Goal: Task Accomplishment & Management: Complete application form

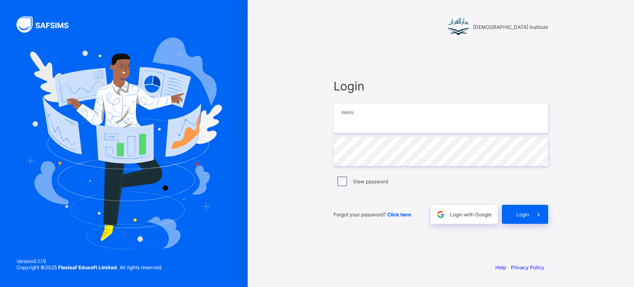
type input "**********"
click at [525, 215] on span "Login" at bounding box center [523, 214] width 13 height 6
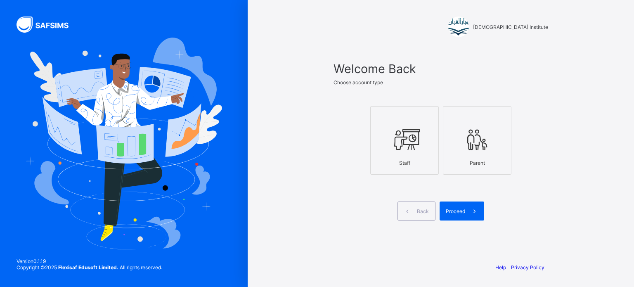
click at [415, 160] on div "Staff" at bounding box center [404, 163] width 59 height 14
click at [454, 213] on span "Proceed" at bounding box center [455, 211] width 19 height 6
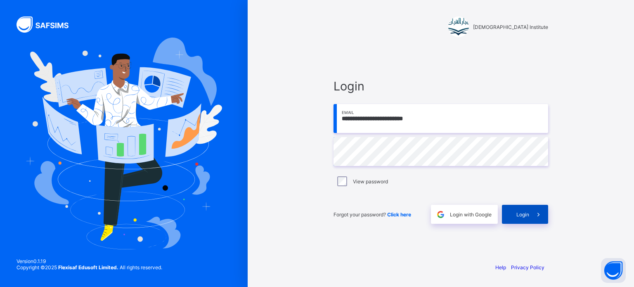
click at [517, 217] on span "Login" at bounding box center [523, 214] width 13 height 6
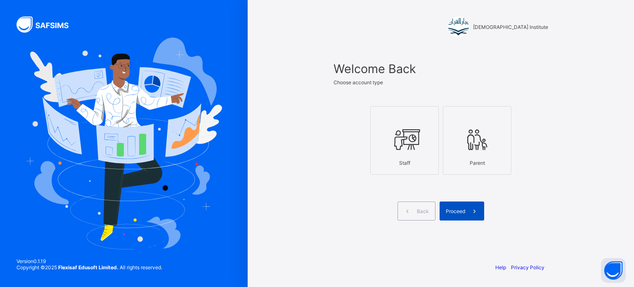
click at [480, 207] on span at bounding box center [474, 211] width 19 height 19
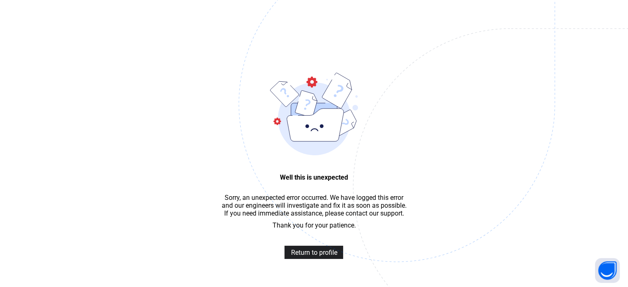
click at [325, 256] on span "Return to profile" at bounding box center [314, 253] width 46 height 8
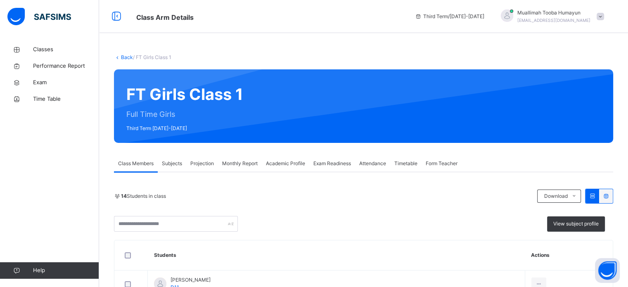
click at [213, 162] on span "Projection" at bounding box center [202, 163] width 24 height 7
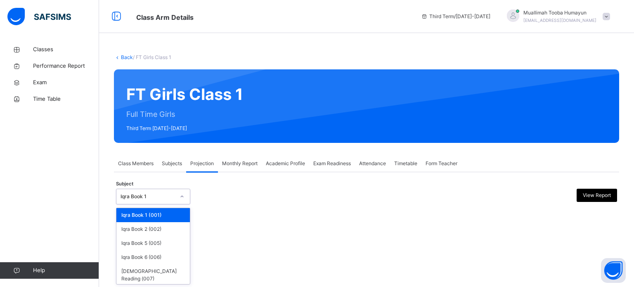
click at [172, 199] on div "Iqra Book 1" at bounding box center [148, 196] width 55 height 7
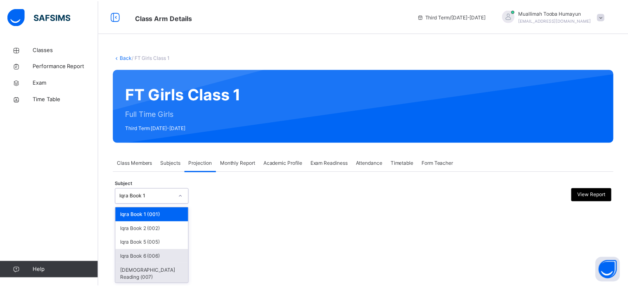
scroll to position [15, 0]
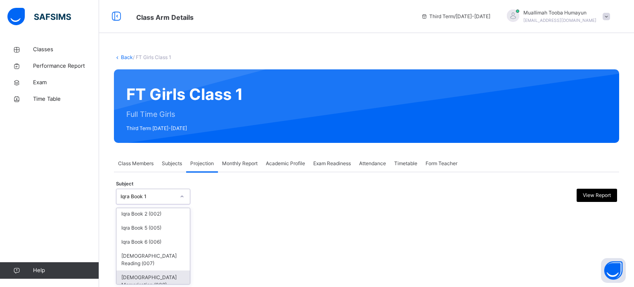
click at [154, 275] on div "[DEMOGRAPHIC_DATA] Memorisation (008)" at bounding box center [153, 281] width 74 height 21
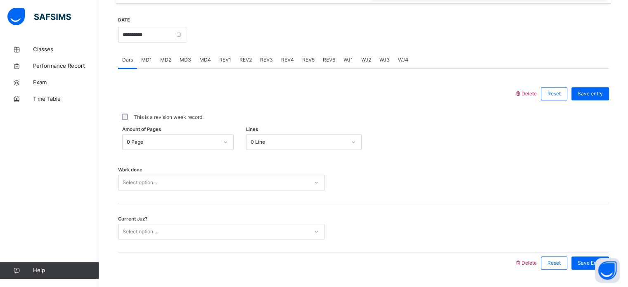
scroll to position [333, 0]
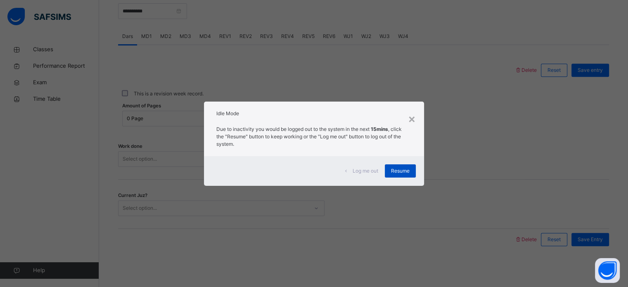
click at [403, 171] on span "Resume" at bounding box center [400, 170] width 19 height 7
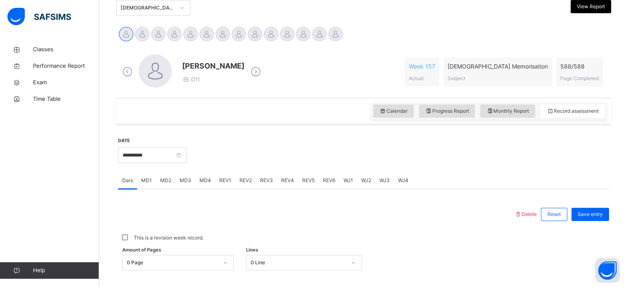
scroll to position [189, 0]
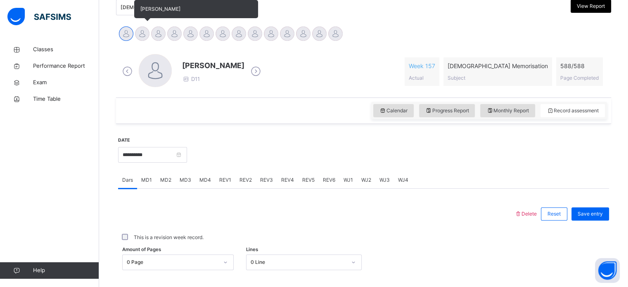
click at [142, 37] on div at bounding box center [142, 33] width 14 height 14
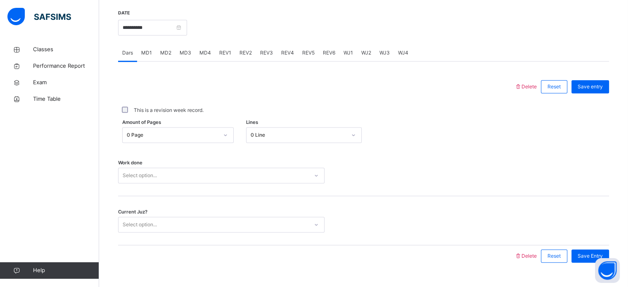
scroll to position [317, 0]
click at [153, 54] on div "MD1" at bounding box center [146, 52] width 19 height 17
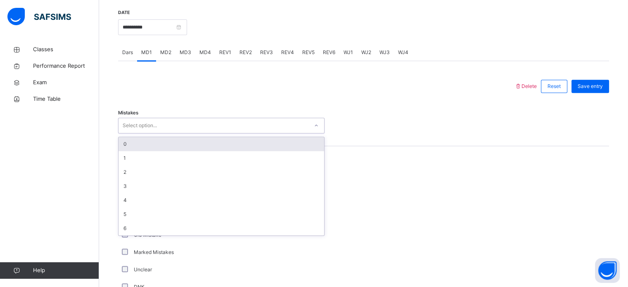
click at [205, 119] on div "Select option..." at bounding box center [221, 126] width 207 height 16
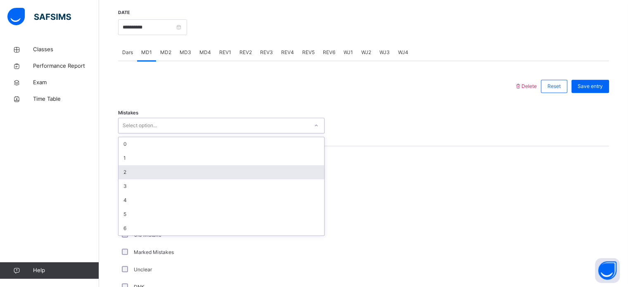
click at [208, 167] on div "2" at bounding box center [222, 172] width 206 height 14
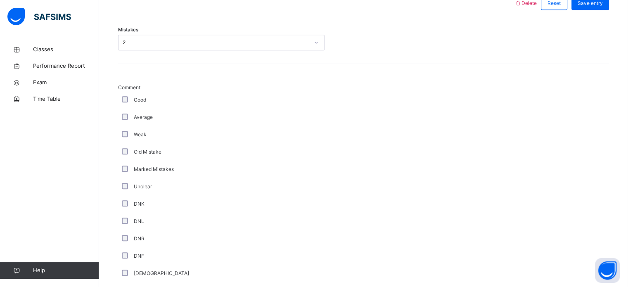
scroll to position [384, 0]
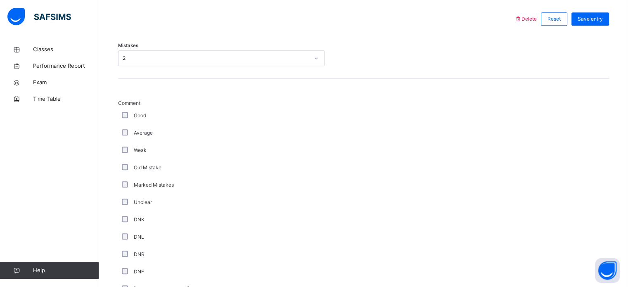
click at [123, 219] on div "DNK" at bounding box center [221, 219] width 202 height 7
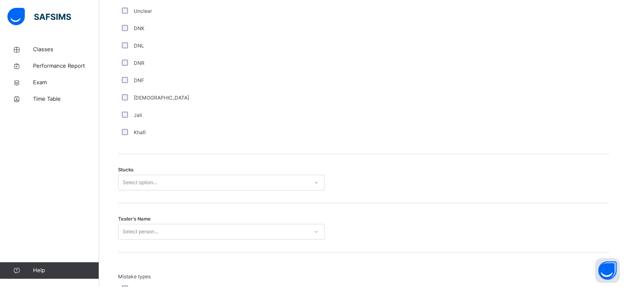
scroll to position [577, 0]
click at [149, 177] on div "Select option..." at bounding box center [140, 181] width 34 height 16
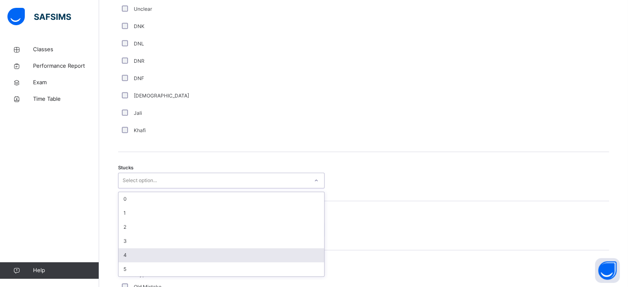
click at [163, 256] on div "4" at bounding box center [222, 255] width 206 height 14
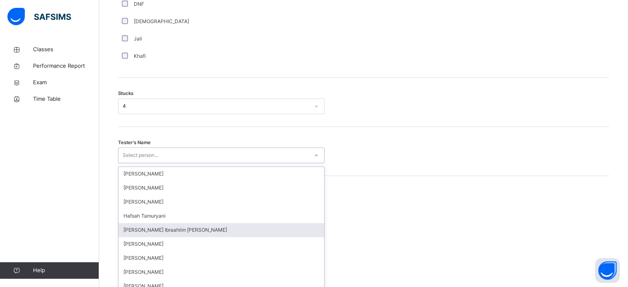
scroll to position [658, 0]
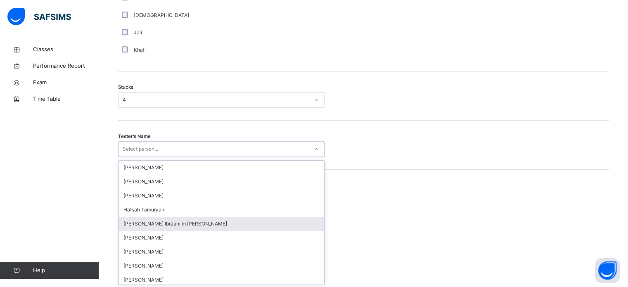
click at [154, 157] on div "option Fadumo Ibraahiim Abdullahi focused, 5 of 45. 45 results available. Use U…" at bounding box center [221, 149] width 207 height 16
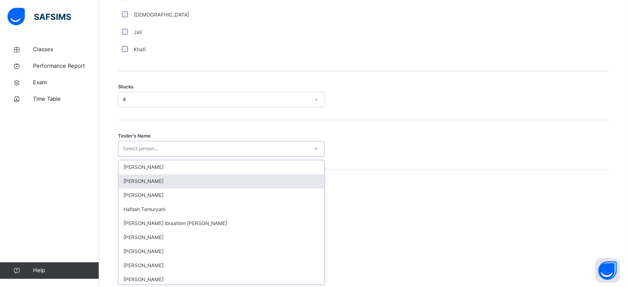
click at [167, 174] on div "[PERSON_NAME]" at bounding box center [222, 181] width 206 height 14
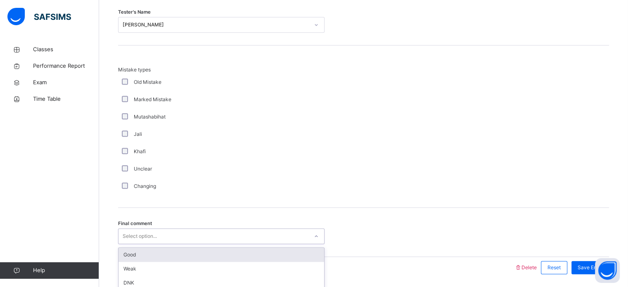
scroll to position [810, 0]
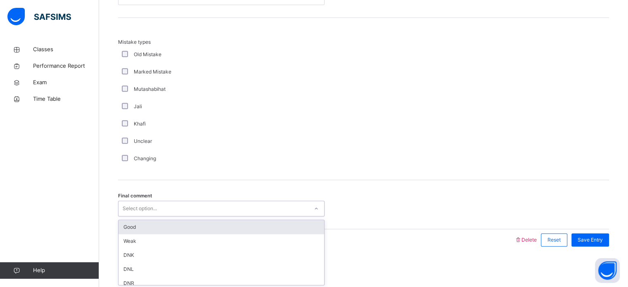
click at [147, 216] on div "option Good focused, 1 of 6. 6 results available. Use Up and Down to choose opt…" at bounding box center [221, 209] width 207 height 16
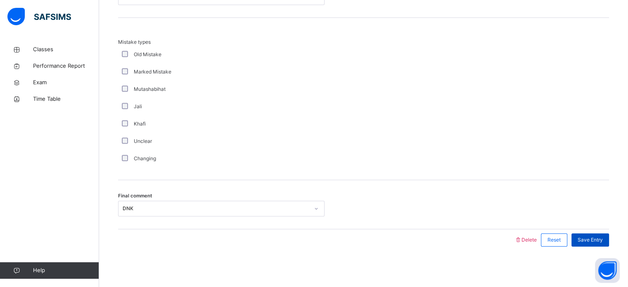
click at [597, 240] on span "Save Entry" at bounding box center [590, 239] width 25 height 7
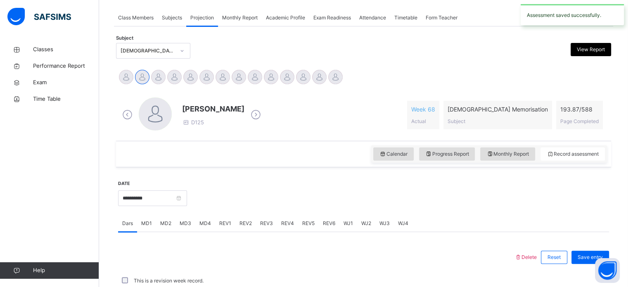
scroll to position [333, 0]
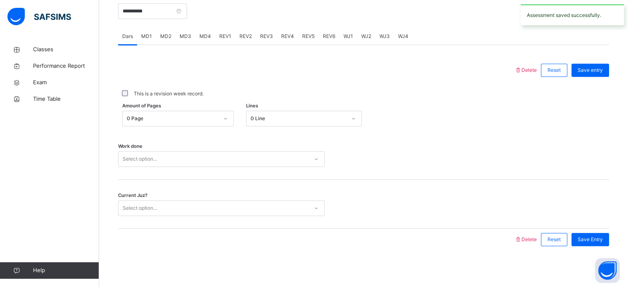
click at [205, 32] on div "MD4" at bounding box center [205, 36] width 20 height 17
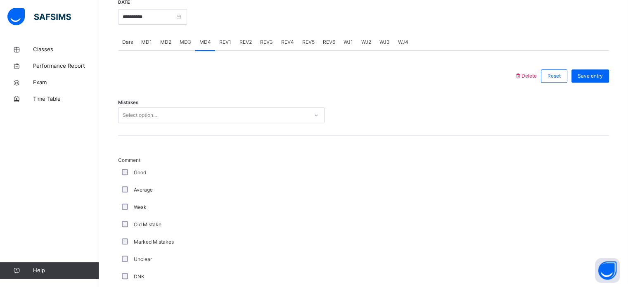
scroll to position [313, 0]
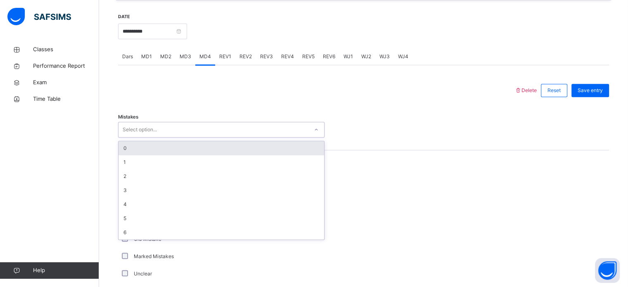
click at [200, 129] on div "Select option..." at bounding box center [214, 129] width 190 height 13
click at [164, 152] on div "0" at bounding box center [222, 148] width 206 height 14
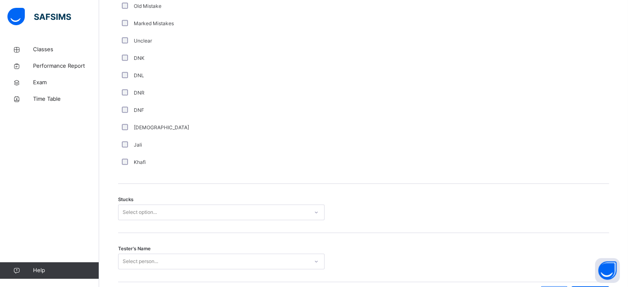
scroll to position [598, 0]
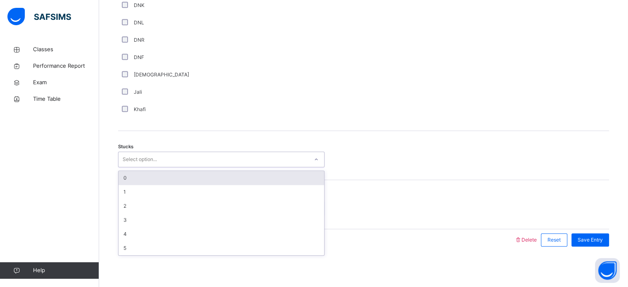
drag, startPoint x: 160, startPoint y: 161, endPoint x: 162, endPoint y: 176, distance: 15.0
click at [162, 167] on div "option 0 focused, 1 of 6. 6 results available. Use Up and Down to choose option…" at bounding box center [221, 160] width 207 height 16
click at [162, 176] on div "0" at bounding box center [222, 178] width 206 height 14
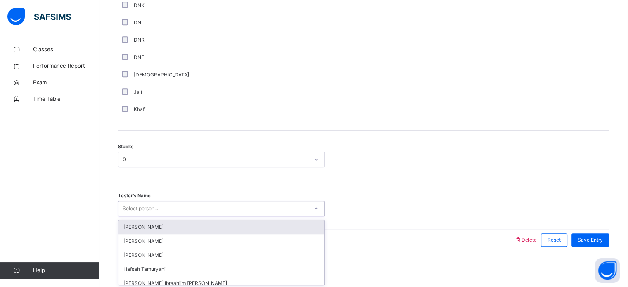
click at [154, 203] on div "Select person..." at bounding box center [141, 209] width 36 height 16
type input "*"
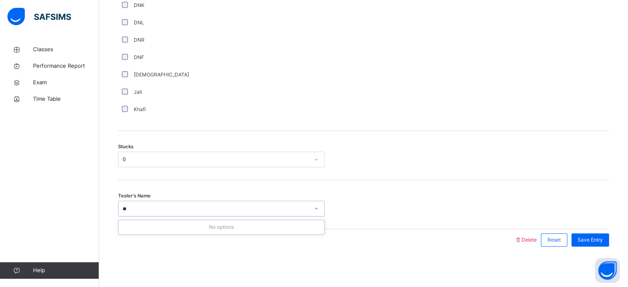
type input "*"
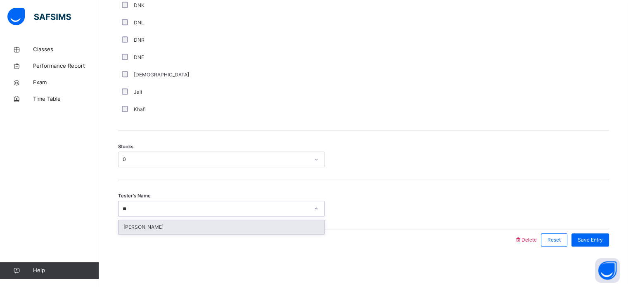
type input "*"
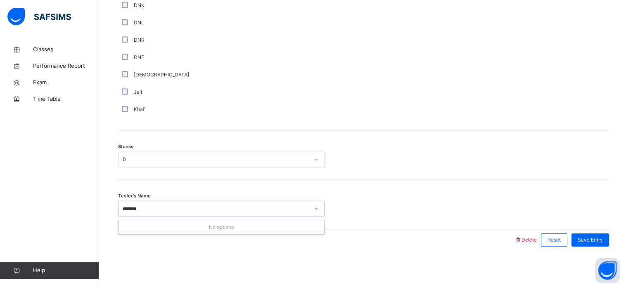
type input "*****"
click at [608, 244] on div "Save Entry" at bounding box center [591, 239] width 38 height 13
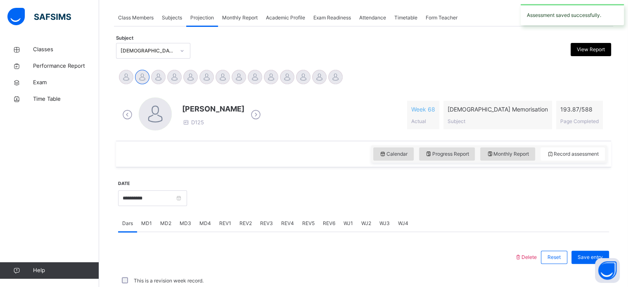
scroll to position [333, 0]
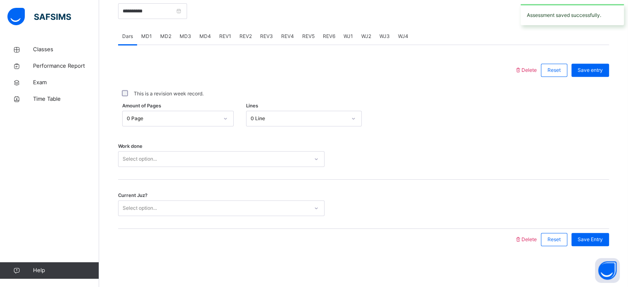
click at [223, 36] on span "REV1" at bounding box center [225, 36] width 12 height 7
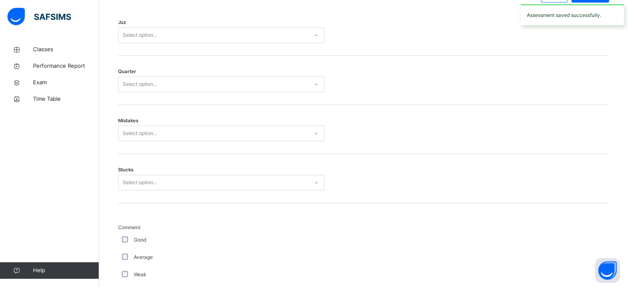
scroll to position [408, 0]
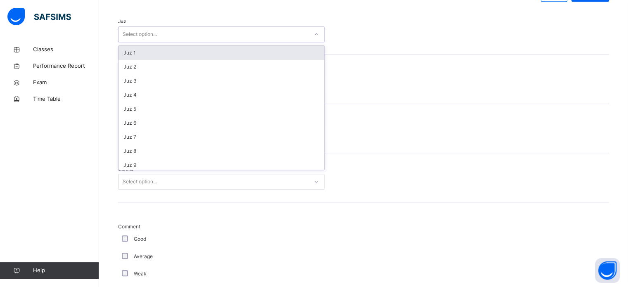
click at [192, 32] on div "Select option..." at bounding box center [214, 34] width 190 height 13
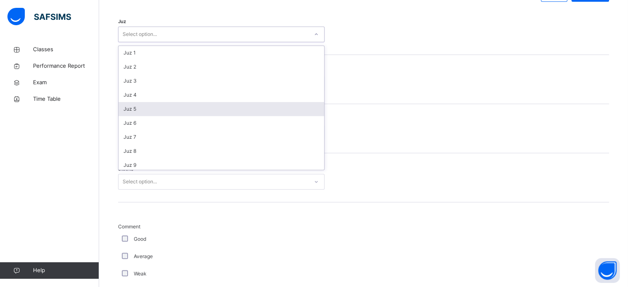
click at [227, 112] on div "Juz 5" at bounding box center [222, 109] width 206 height 14
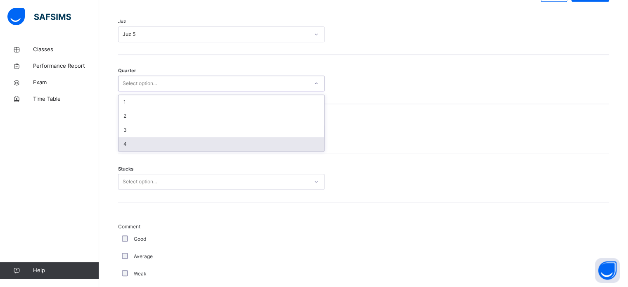
drag, startPoint x: 197, startPoint y: 80, endPoint x: 209, endPoint y: 147, distance: 68.4
click at [209, 91] on div "option 4 focused, 4 of 4. 4 results available. Use Up and Down to choose option…" at bounding box center [221, 84] width 207 height 16
click at [209, 147] on div "4" at bounding box center [222, 144] width 206 height 14
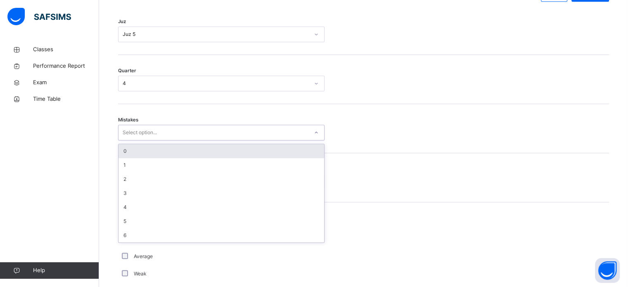
click at [197, 127] on div "Select option..." at bounding box center [214, 132] width 190 height 13
click at [203, 146] on div "0" at bounding box center [222, 151] width 206 height 14
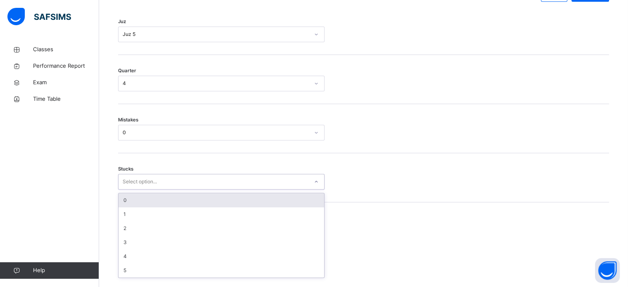
click at [175, 183] on div "Select option..." at bounding box center [214, 182] width 190 height 13
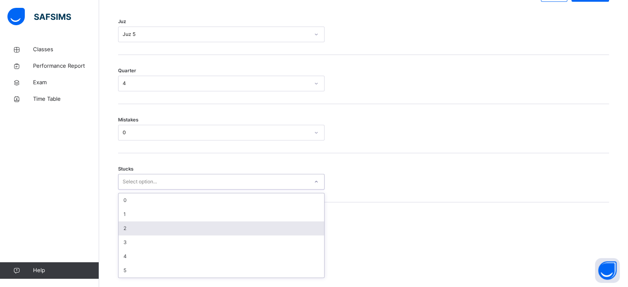
click at [189, 228] on div "2" at bounding box center [222, 228] width 206 height 14
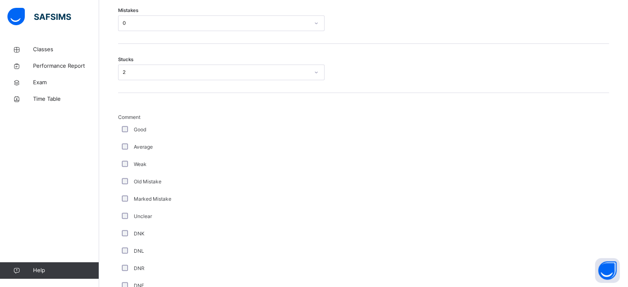
scroll to position [697, 0]
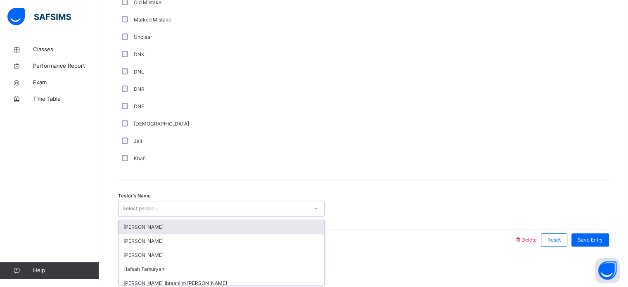
click at [155, 211] on div "Select person..." at bounding box center [141, 209] width 36 height 16
type input "**"
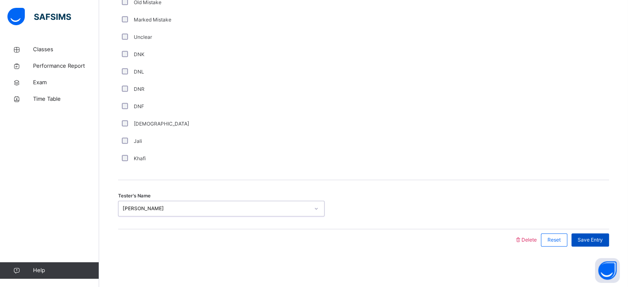
click at [601, 244] on div "Save Entry" at bounding box center [591, 239] width 38 height 13
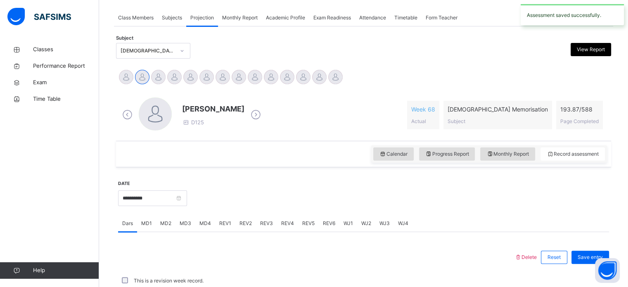
scroll to position [333, 0]
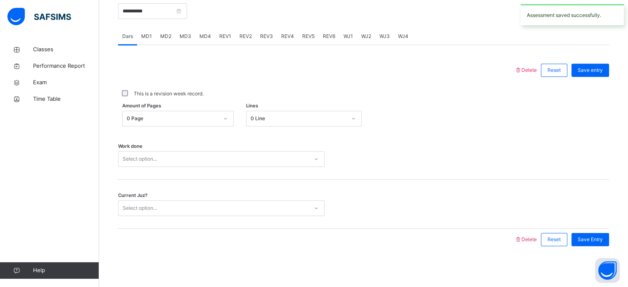
click at [248, 36] on span "REV2" at bounding box center [246, 36] width 12 height 7
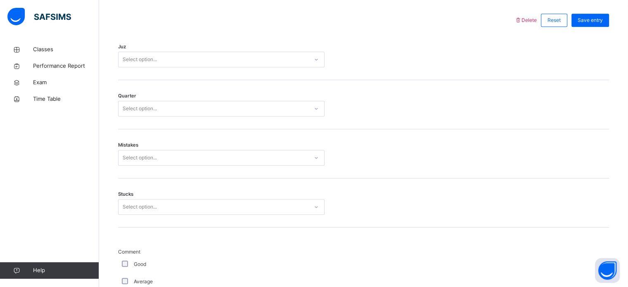
scroll to position [374, 0]
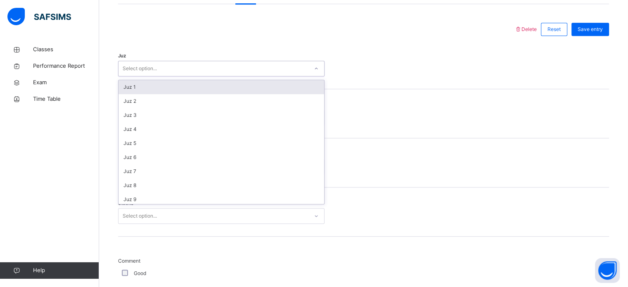
click at [256, 71] on div "Select option..." at bounding box center [214, 68] width 190 height 13
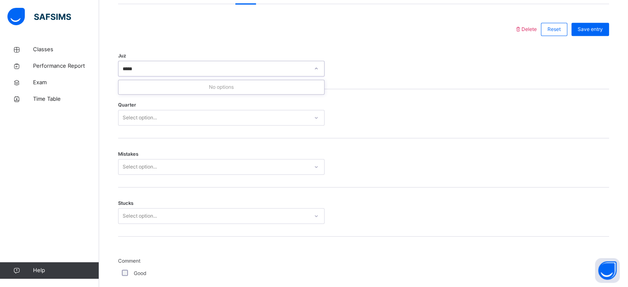
type input "******"
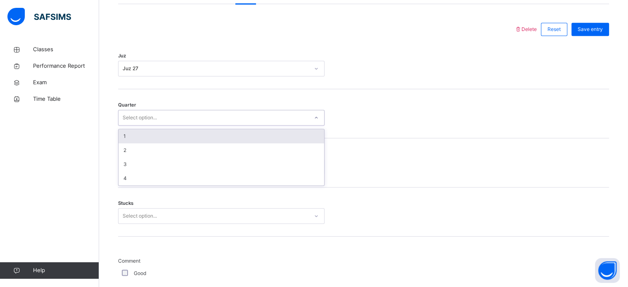
click at [305, 114] on div "Select option..." at bounding box center [214, 118] width 190 height 13
click at [292, 133] on div "1" at bounding box center [222, 136] width 206 height 14
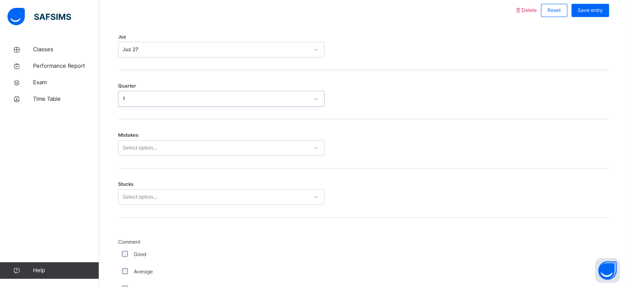
scroll to position [394, 0]
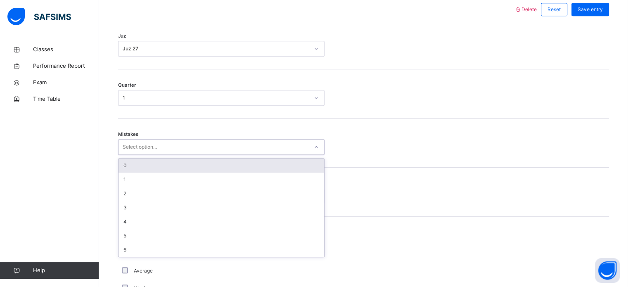
click at [240, 141] on div "Select option..." at bounding box center [214, 147] width 190 height 13
click at [241, 169] on div "0" at bounding box center [222, 166] width 206 height 14
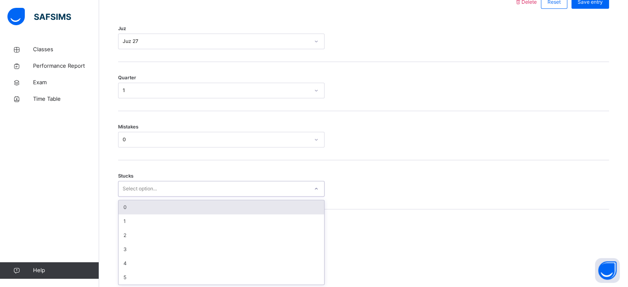
click at [141, 188] on div "Select option..." at bounding box center [221, 189] width 207 height 16
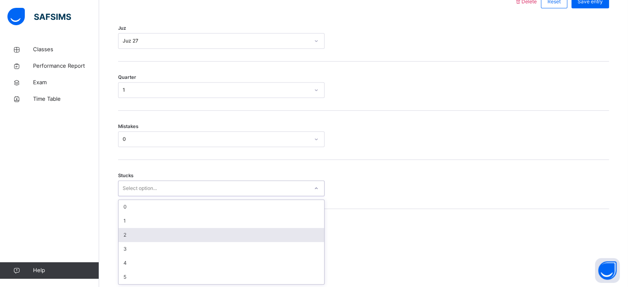
click at [173, 235] on div "2" at bounding box center [222, 235] width 206 height 14
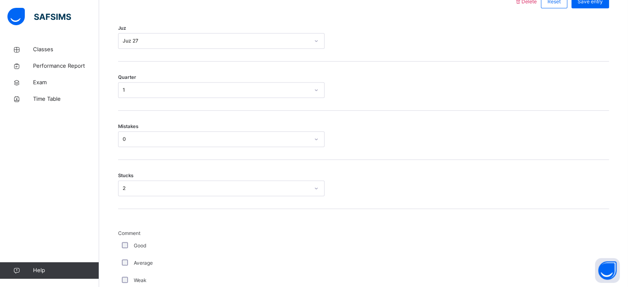
click at [123, 259] on div "Average" at bounding box center [221, 262] width 202 height 7
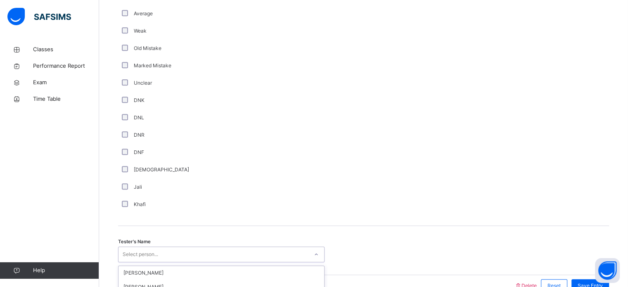
scroll to position [697, 0]
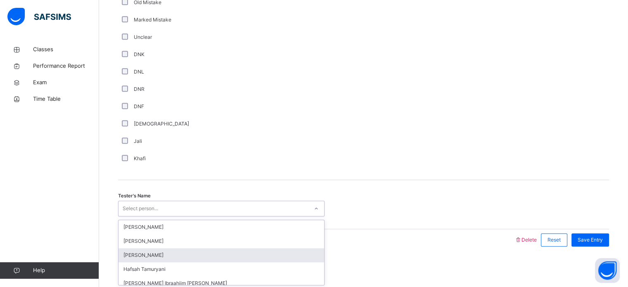
click at [135, 216] on div "option [PERSON_NAME] focused, 3 of 45. 45 results available. Use Up and Down to…" at bounding box center [221, 209] width 207 height 16
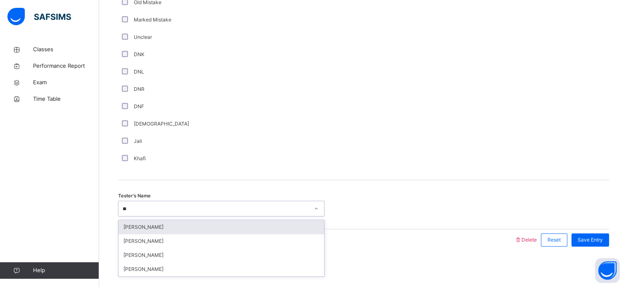
type input "***"
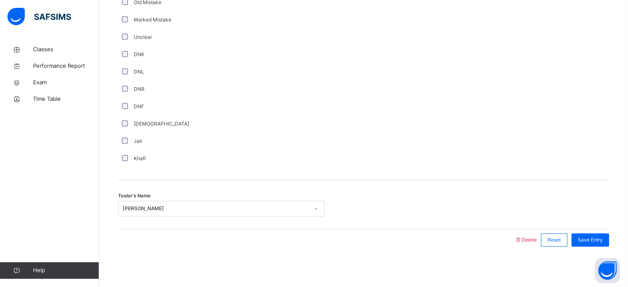
click at [609, 232] on div "Save Entry" at bounding box center [588, 239] width 42 height 21
click at [608, 233] on div "Save Entry" at bounding box center [591, 239] width 38 height 13
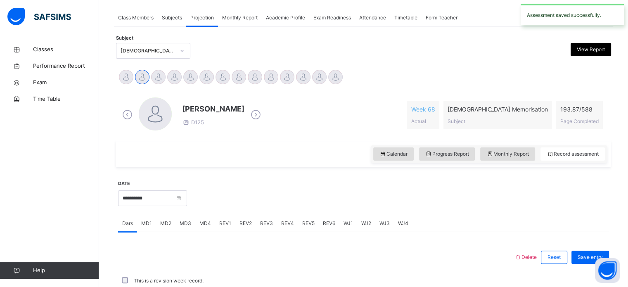
scroll to position [333, 0]
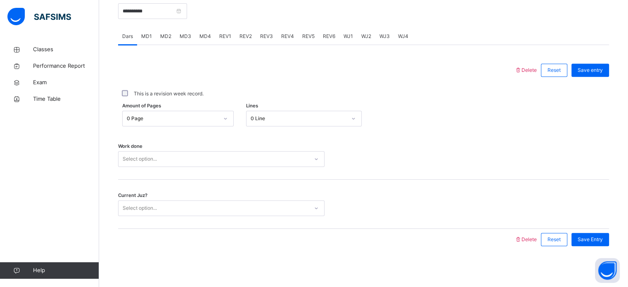
click at [269, 38] on span "REV3" at bounding box center [266, 36] width 13 height 7
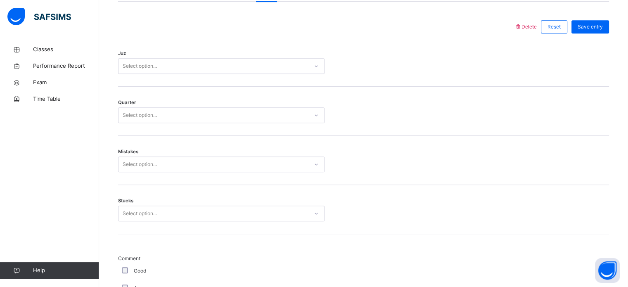
scroll to position [372, 0]
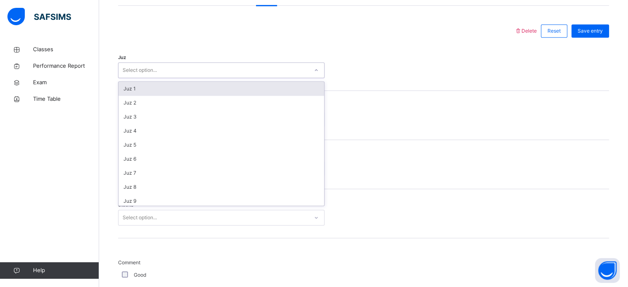
click at [258, 71] on div "Select option..." at bounding box center [214, 70] width 190 height 13
type input "******"
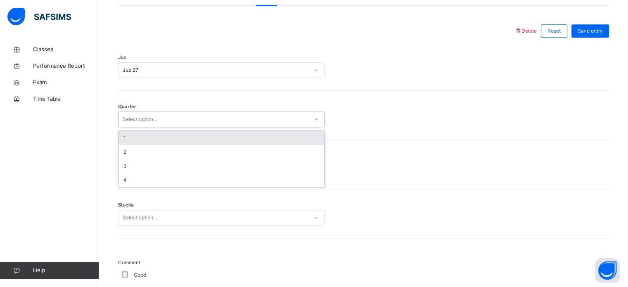
click at [264, 112] on div "Select option..." at bounding box center [221, 120] width 207 height 16
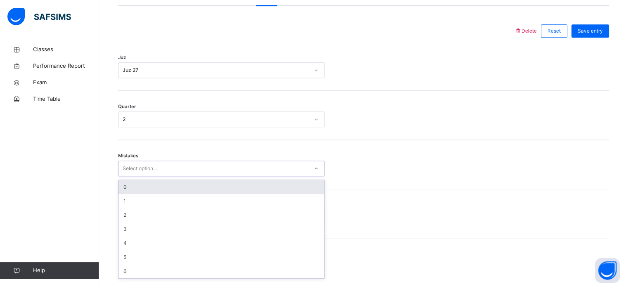
click at [268, 166] on div "Select option..." at bounding box center [214, 168] width 190 height 13
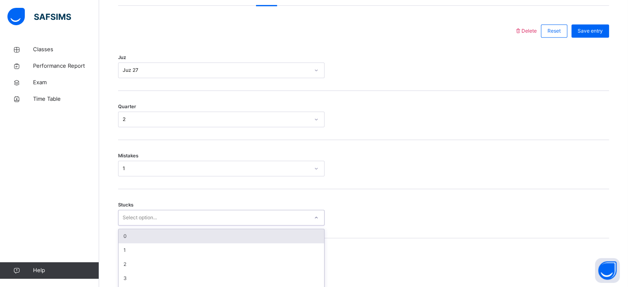
scroll to position [401, 0]
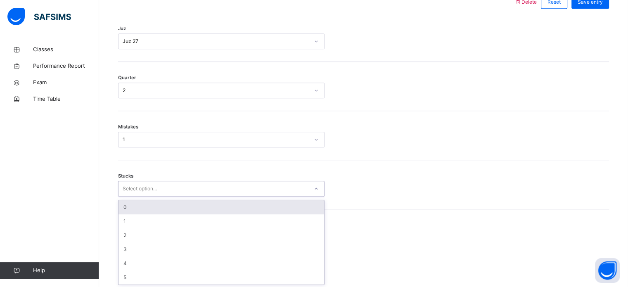
click at [263, 197] on div "option 0 focused, 1 of 6. 6 results available. Use Up and Down to choose option…" at bounding box center [221, 189] width 207 height 16
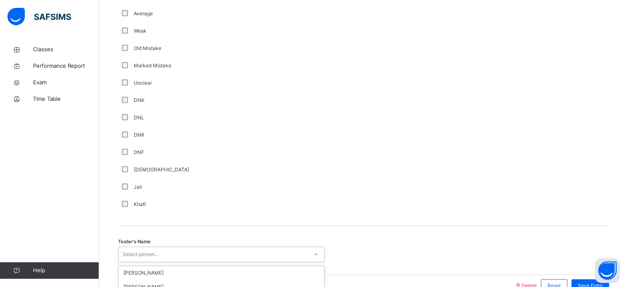
scroll to position [697, 0]
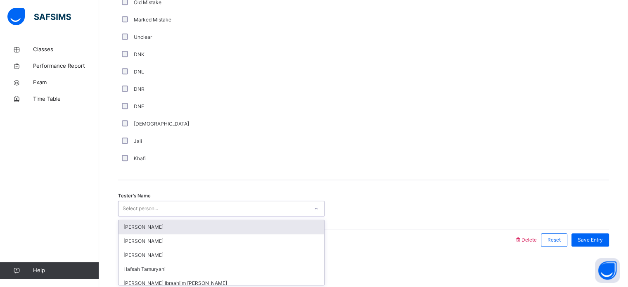
drag, startPoint x: 127, startPoint y: 258, endPoint x: 284, endPoint y: 166, distance: 182.0
type input "***"
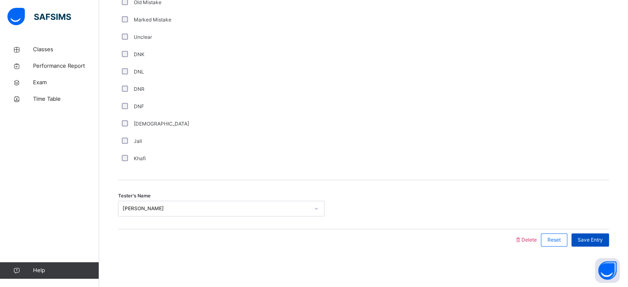
click at [599, 237] on span "Save Entry" at bounding box center [590, 239] width 25 height 7
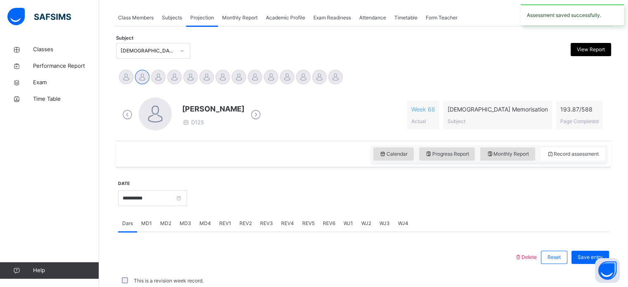
scroll to position [333, 0]
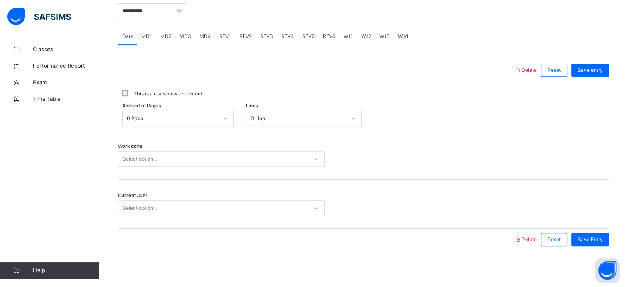
click at [599, 237] on span "Save Entry" at bounding box center [590, 239] width 25 height 7
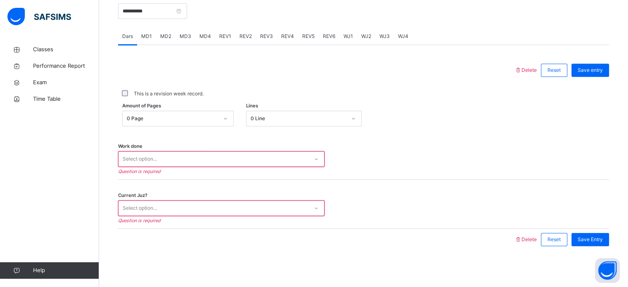
click at [370, 219] on div "Current Juz? Select option... Question is required" at bounding box center [363, 204] width 491 height 49
click at [590, 241] on span "Save Entry" at bounding box center [590, 239] width 25 height 7
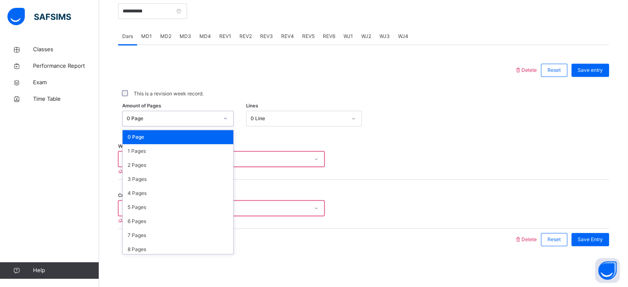
click at [221, 115] on div at bounding box center [225, 118] width 14 height 13
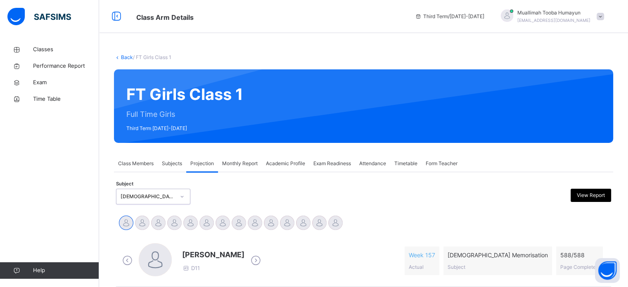
scroll to position [146, 0]
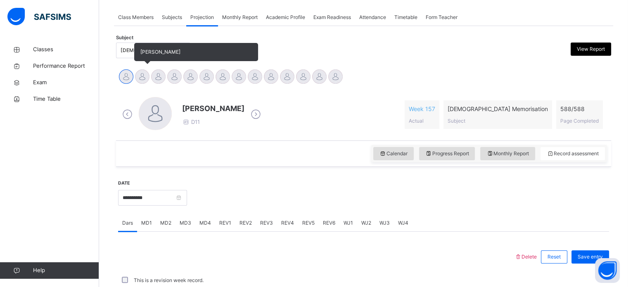
click at [146, 76] on div at bounding box center [142, 76] width 14 height 14
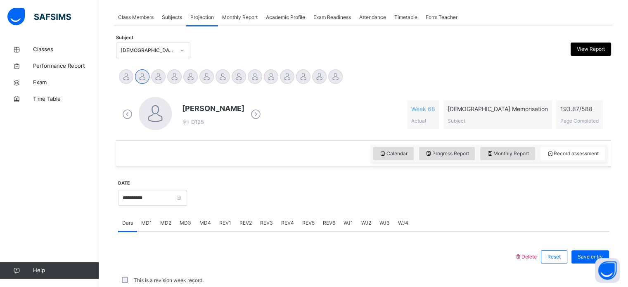
scroll to position [333, 0]
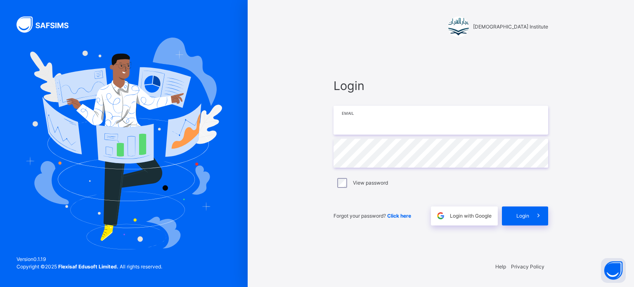
type input "**********"
click at [531, 213] on span at bounding box center [538, 216] width 19 height 19
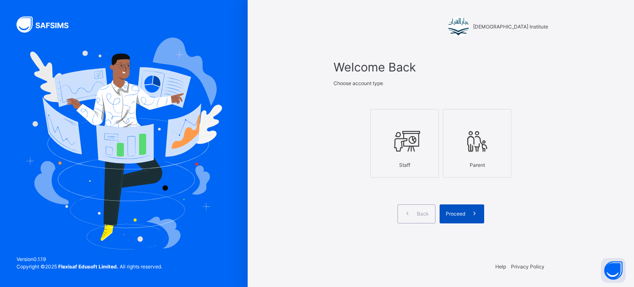
click at [479, 205] on span at bounding box center [474, 213] width 19 height 19
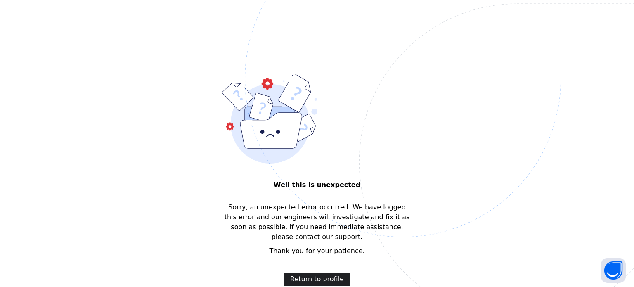
click at [340, 274] on span "Return to profile" at bounding box center [317, 279] width 54 height 10
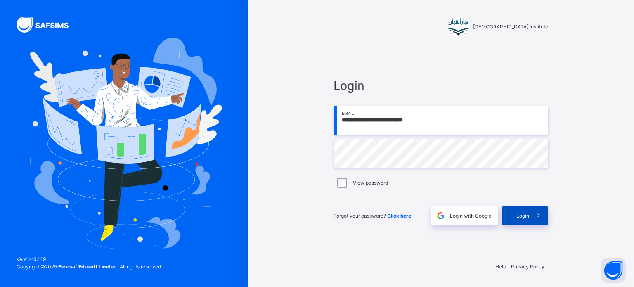
click at [527, 211] on div "Login" at bounding box center [525, 216] width 46 height 19
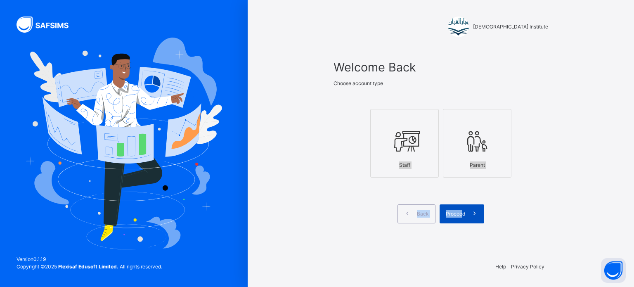
drag, startPoint x: 406, startPoint y: 152, endPoint x: 461, endPoint y: 217, distance: 85.8
click at [461, 217] on div "Welcome Back Choose account type Staff Parent Back Proceed" at bounding box center [441, 140] width 215 height 165
click at [461, 217] on span "Proceed" at bounding box center [455, 213] width 19 height 7
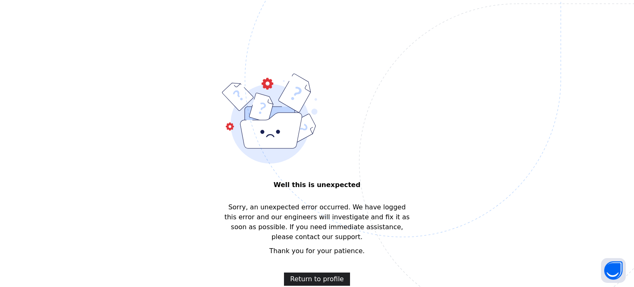
click at [331, 274] on span "Return to profile" at bounding box center [317, 279] width 54 height 10
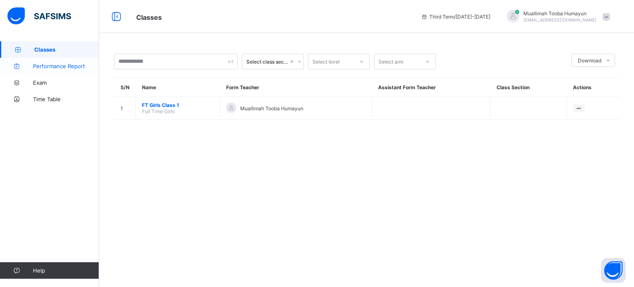
click at [65, 62] on link "Performance Report" at bounding box center [49, 66] width 99 height 17
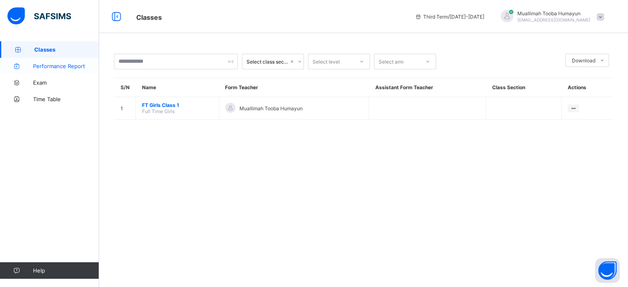
select select "****"
select select "*"
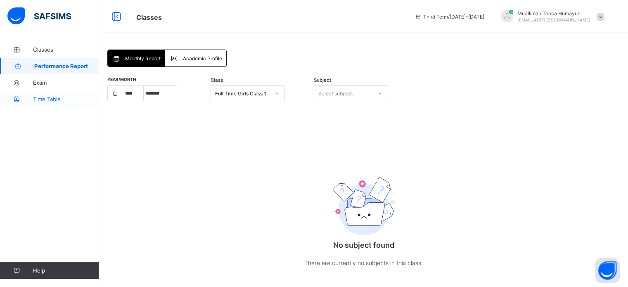
click at [68, 97] on span "Time Table" at bounding box center [66, 99] width 66 height 7
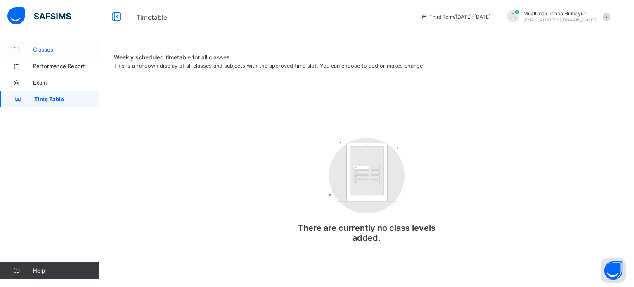
click at [69, 44] on link "Classes" at bounding box center [49, 49] width 99 height 17
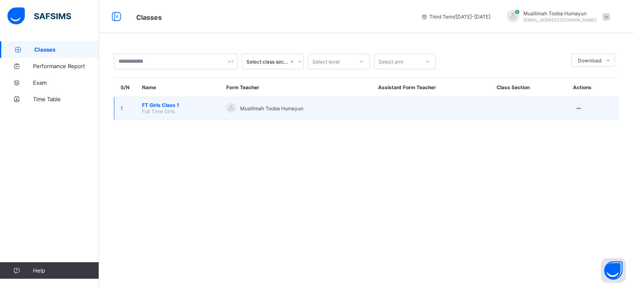
click at [193, 117] on td "FT Girls Class 1 Full Time Girls" at bounding box center [178, 108] width 84 height 23
click at [172, 115] on td "FT Girls Class 1 Full Time Girls" at bounding box center [178, 108] width 84 height 23
click at [170, 107] on span "FT Girls Class 1" at bounding box center [177, 105] width 71 height 6
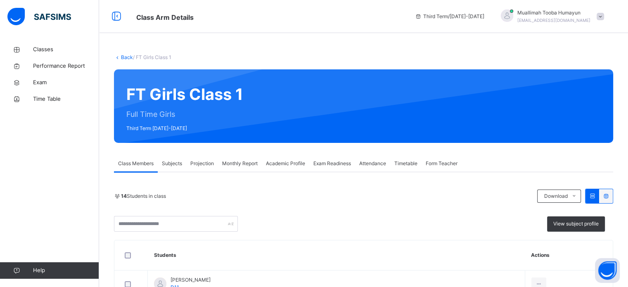
click at [202, 160] on span "Projection" at bounding box center [202, 163] width 24 height 7
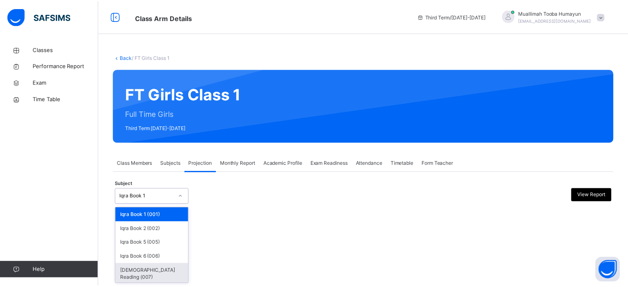
scroll to position [15, 0]
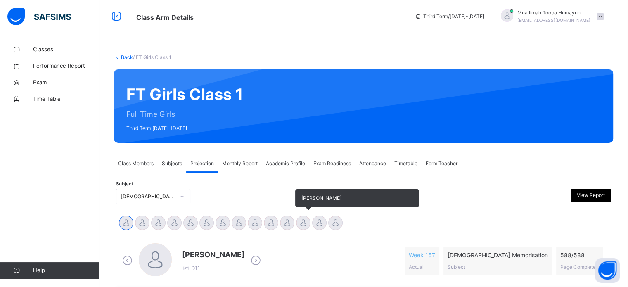
click at [305, 223] on div at bounding box center [303, 223] width 14 height 14
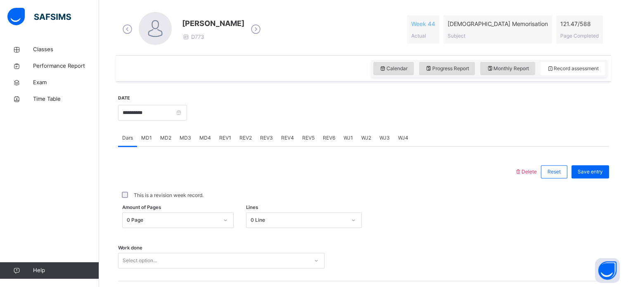
scroll to position [237, 0]
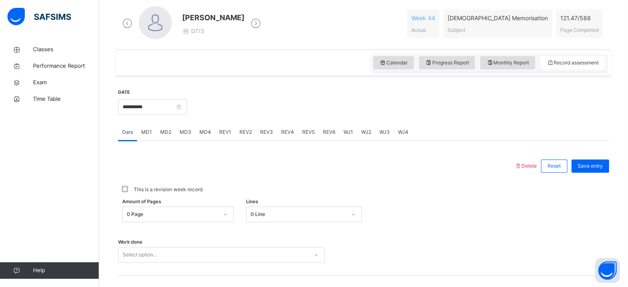
click at [401, 140] on div "WJ4" at bounding box center [403, 132] width 19 height 17
click at [289, 133] on span "REV4" at bounding box center [287, 131] width 13 height 7
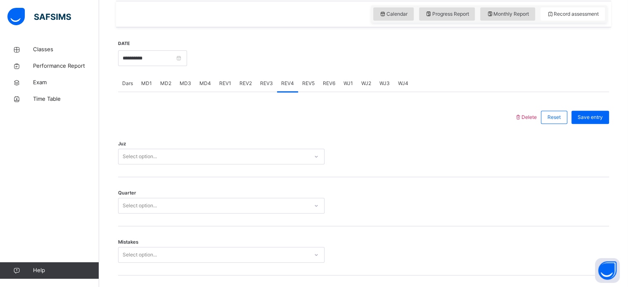
scroll to position [298, 0]
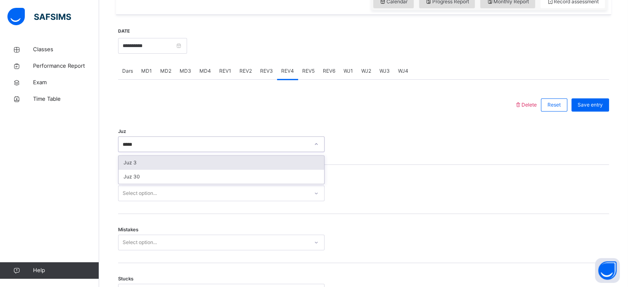
type input "******"
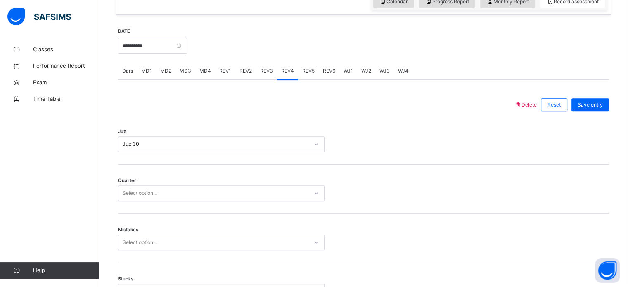
click at [290, 207] on div "Quarter Select option..." at bounding box center [363, 189] width 491 height 49
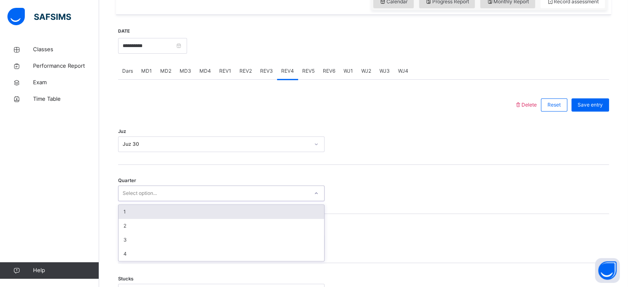
click at [294, 198] on div "Select option..." at bounding box center [214, 193] width 190 height 13
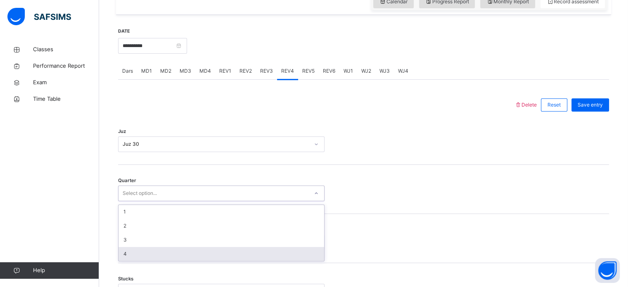
click at [275, 250] on div "4" at bounding box center [222, 254] width 206 height 14
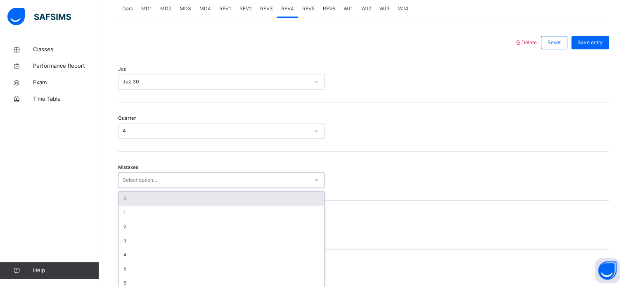
click at [286, 188] on div "option 0 focused, 1 of 7. 7 results available. Use Up and Down to choose option…" at bounding box center [221, 180] width 207 height 16
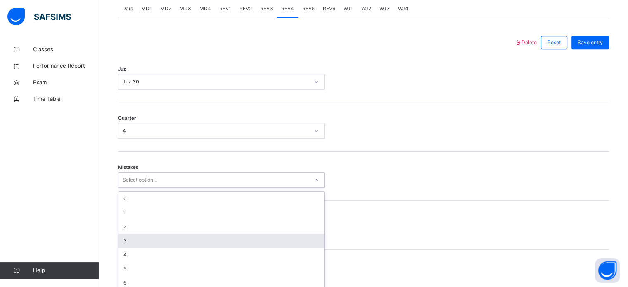
scroll to position [367, 0]
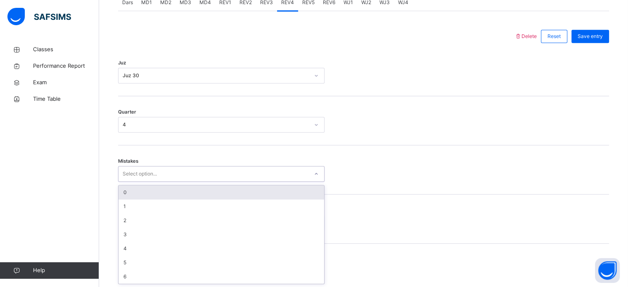
click at [290, 192] on div "0" at bounding box center [222, 192] width 206 height 14
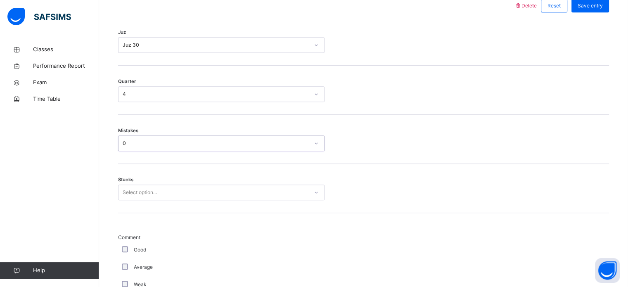
scroll to position [401, 0]
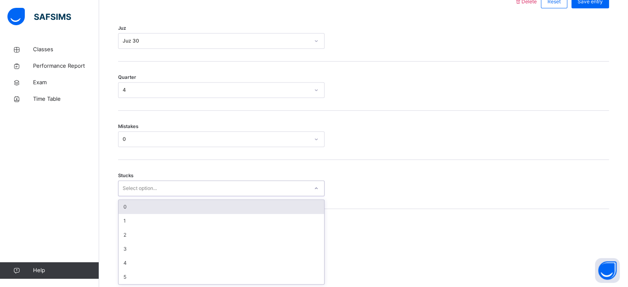
drag, startPoint x: 281, startPoint y: 219, endPoint x: 283, endPoint y: 206, distance: 13.3
click at [283, 196] on div "option 0 focused, 1 of 6. 6 results available. Use Up and Down to choose option…" at bounding box center [221, 188] width 207 height 16
click at [283, 206] on div "0" at bounding box center [222, 207] width 206 height 14
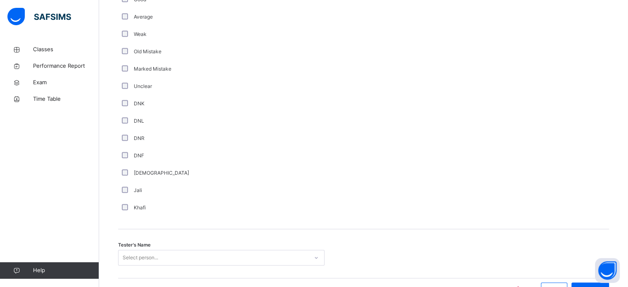
scroll to position [697, 0]
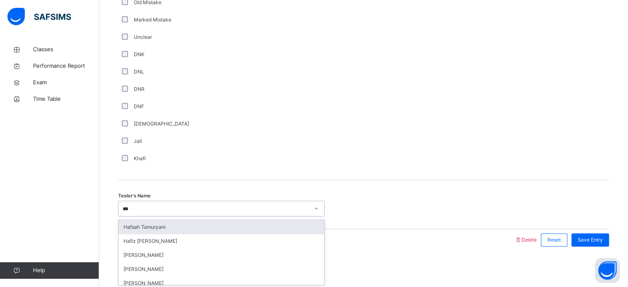
type input "****"
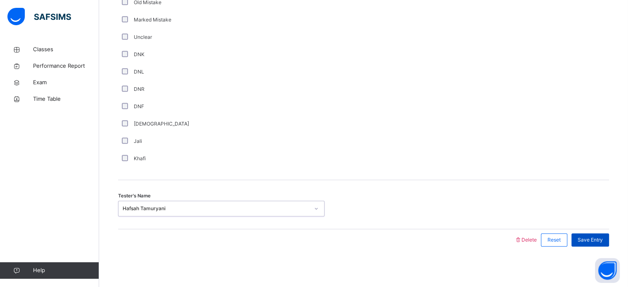
click at [589, 239] on span "Save Entry" at bounding box center [590, 239] width 25 height 7
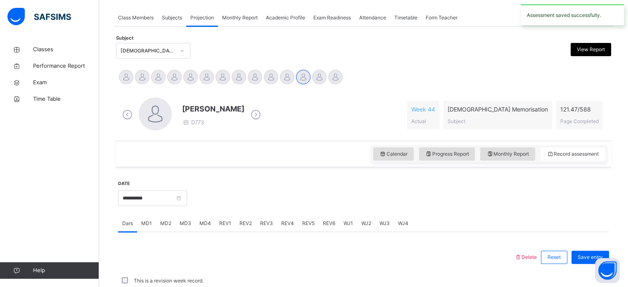
scroll to position [333, 0]
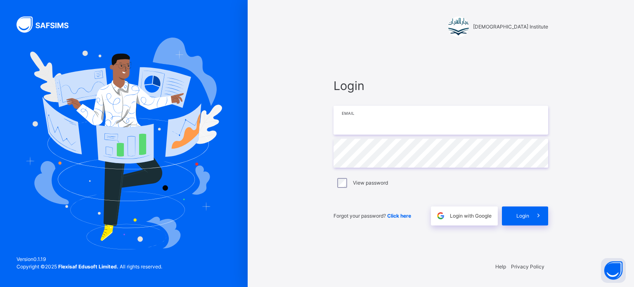
type input "**********"
click at [521, 223] on div "Login" at bounding box center [525, 216] width 46 height 19
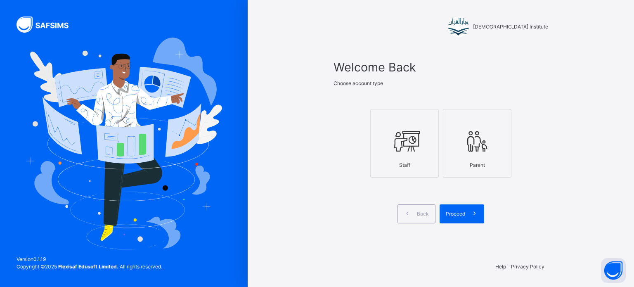
click at [418, 145] on icon at bounding box center [404, 141] width 29 height 31
click at [476, 213] on icon at bounding box center [474, 213] width 9 height 9
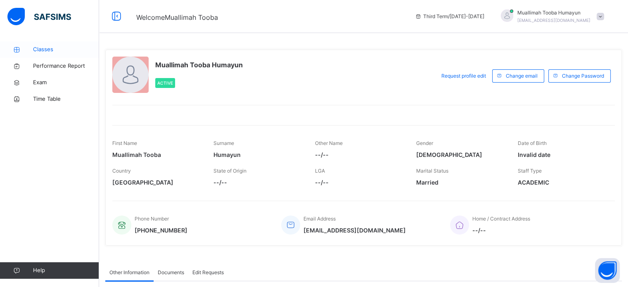
click at [55, 46] on span "Classes" at bounding box center [66, 49] width 66 height 8
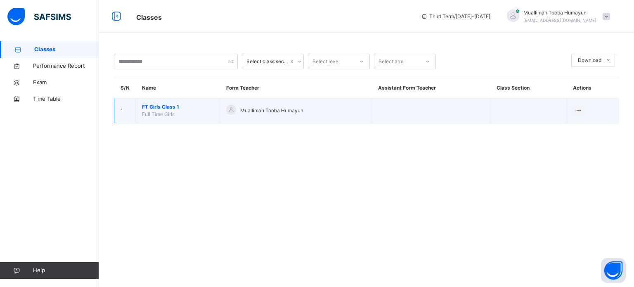
click at [176, 106] on span "FT Girls Class 1" at bounding box center [177, 106] width 71 height 7
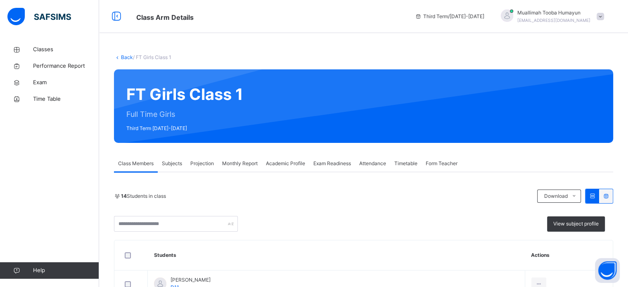
click at [209, 165] on span "Projection" at bounding box center [202, 163] width 24 height 7
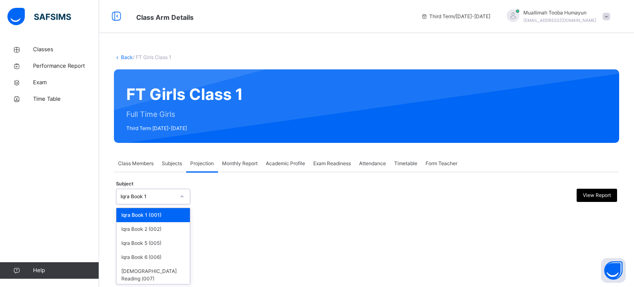
click at [176, 193] on div at bounding box center [182, 196] width 14 height 13
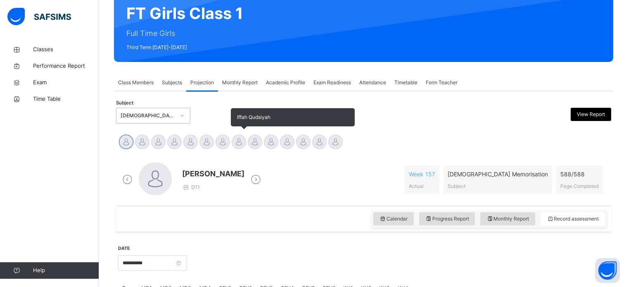
scroll to position [82, 0]
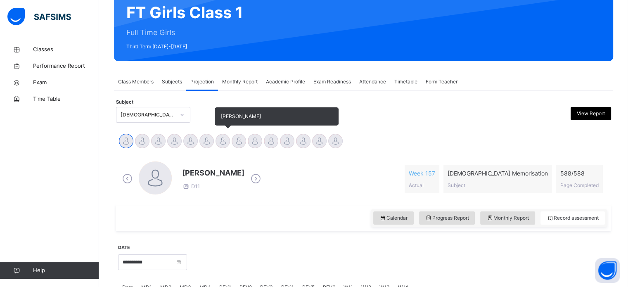
click at [226, 139] on div at bounding box center [223, 141] width 14 height 14
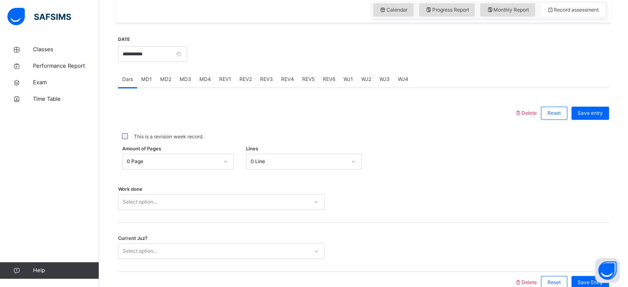
scroll to position [313, 0]
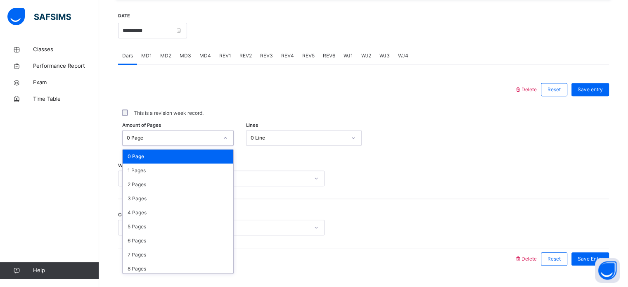
click at [205, 145] on div "0 Page" at bounding box center [178, 138] width 112 height 16
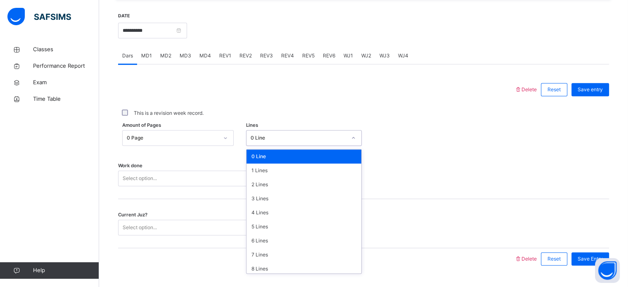
click at [271, 141] on div "0 Line" at bounding box center [299, 137] width 96 height 7
click at [259, 252] on div "7 Lines" at bounding box center [304, 255] width 115 height 14
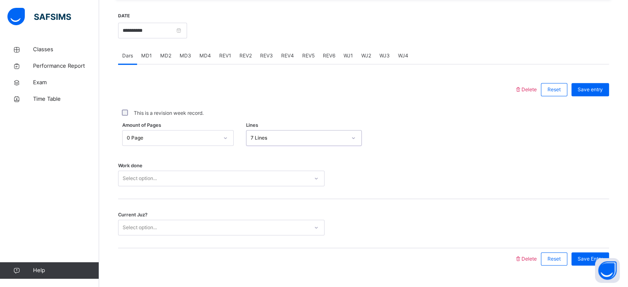
scroll to position [333, 0]
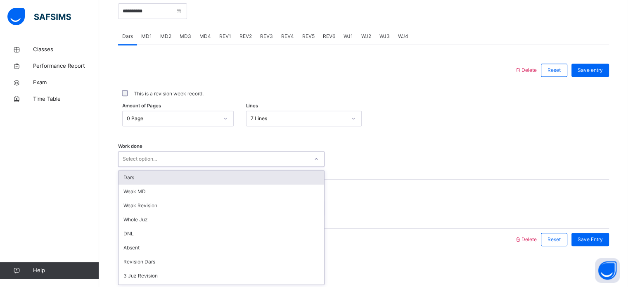
click at [249, 167] on div "option Dars focused, 1 of 14. 14 results available. Use Up and Down to choose o…" at bounding box center [221, 159] width 207 height 16
click at [249, 176] on div "Dars" at bounding box center [222, 178] width 206 height 14
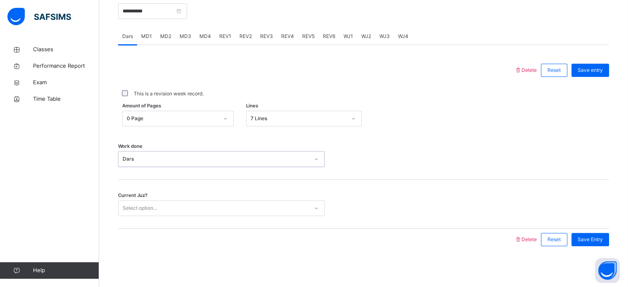
click at [223, 203] on div "Select option..." at bounding box center [214, 208] width 190 height 13
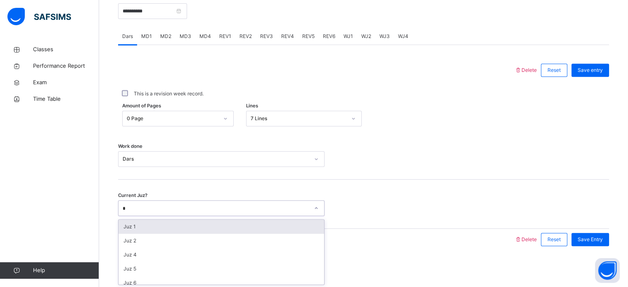
type input "**"
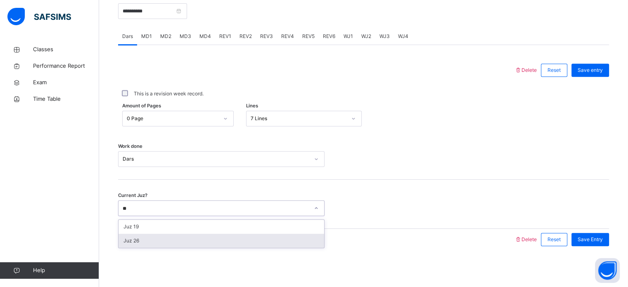
click at [177, 238] on div "Juz 26" at bounding box center [222, 241] width 206 height 14
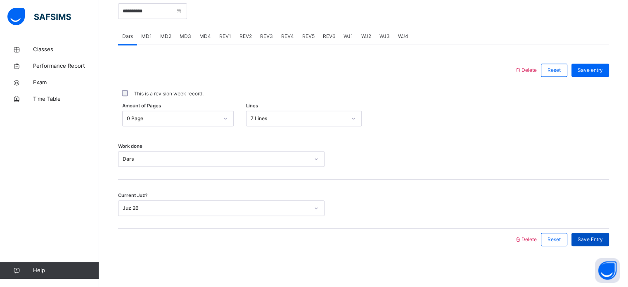
click at [603, 240] on span "Save Entry" at bounding box center [590, 239] width 25 height 7
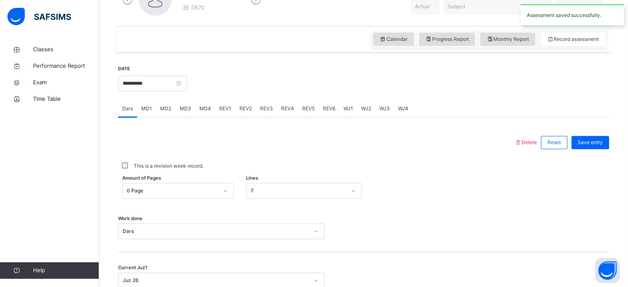
scroll to position [261, 0]
click at [207, 109] on span "MD4" at bounding box center [205, 107] width 12 height 7
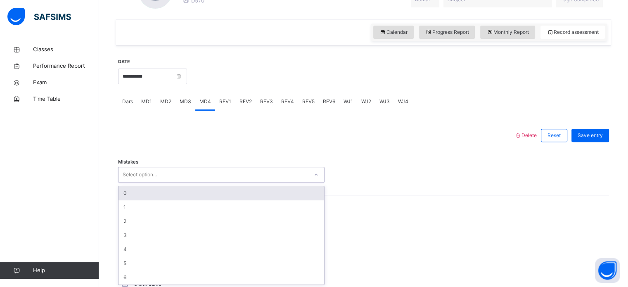
click at [177, 178] on div "Select option..." at bounding box center [214, 175] width 190 height 13
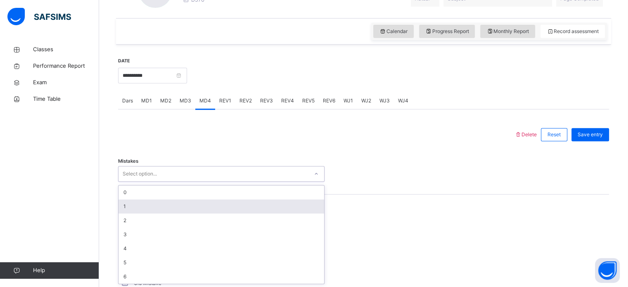
click at [159, 204] on div "1" at bounding box center [222, 206] width 206 height 14
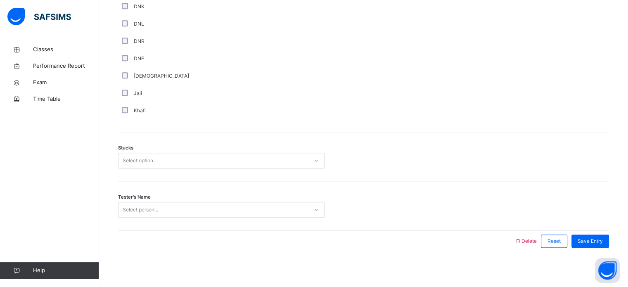
scroll to position [598, 0]
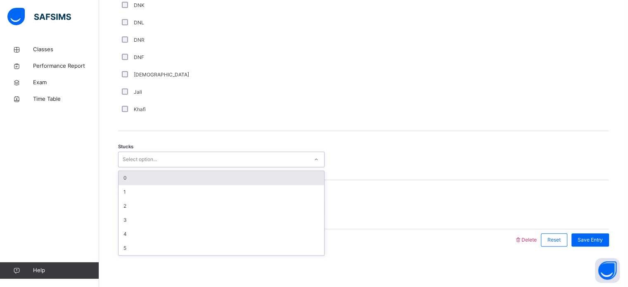
click at [180, 159] on div "Select option..." at bounding box center [214, 159] width 190 height 13
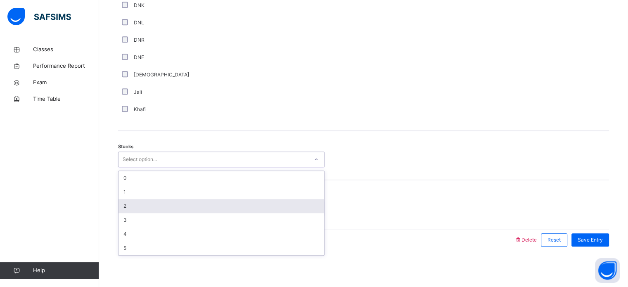
click at [159, 199] on div "2" at bounding box center [222, 206] width 206 height 14
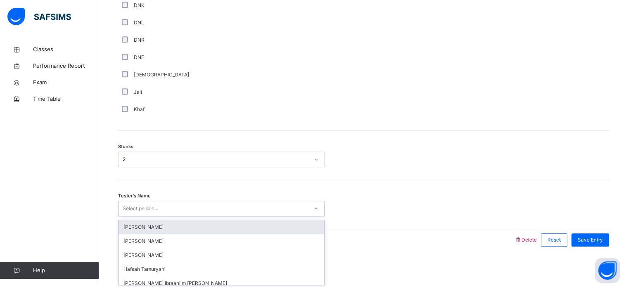
click at [158, 208] on div "Select person..." at bounding box center [141, 209] width 36 height 16
type input "*"
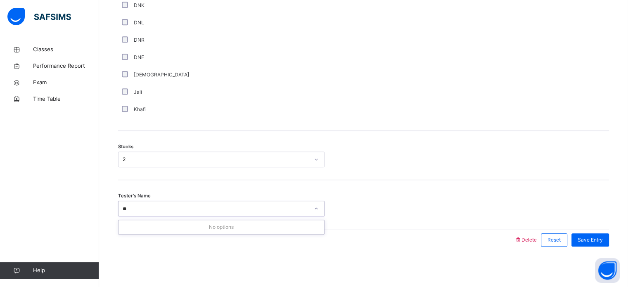
type input "*"
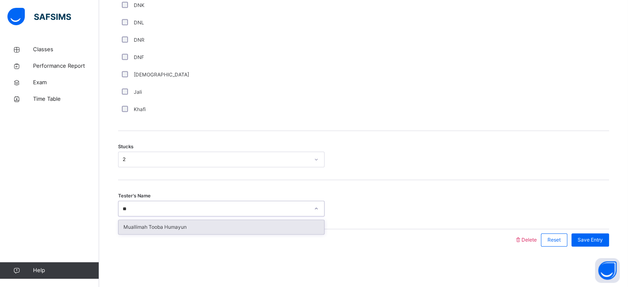
type input "***"
click at [163, 229] on div "Muallimah Tooba Humayun" at bounding box center [222, 227] width 206 height 14
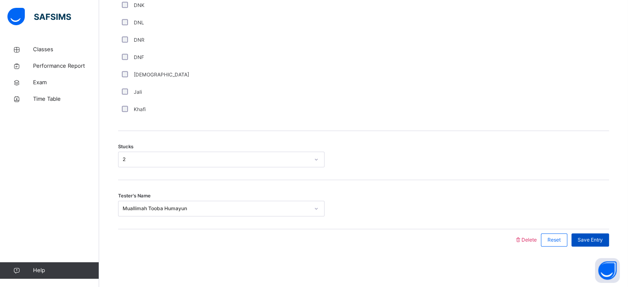
click at [590, 233] on div "Save Entry" at bounding box center [591, 239] width 38 height 13
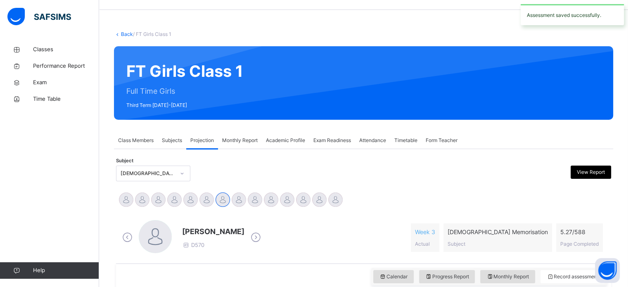
scroll to position [26, 0]
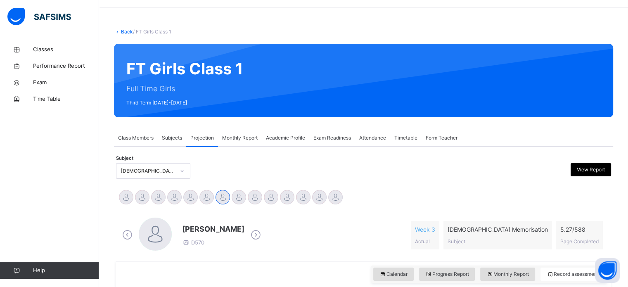
click at [133, 136] on span "Class Members" at bounding box center [136, 137] width 36 height 7
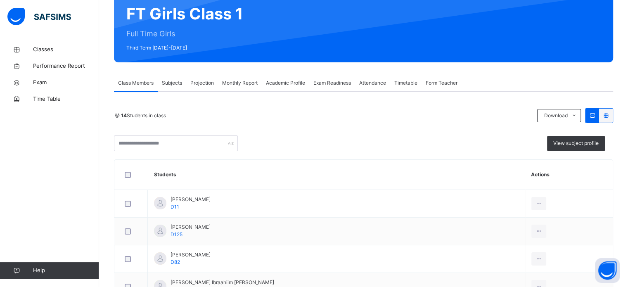
scroll to position [79, 0]
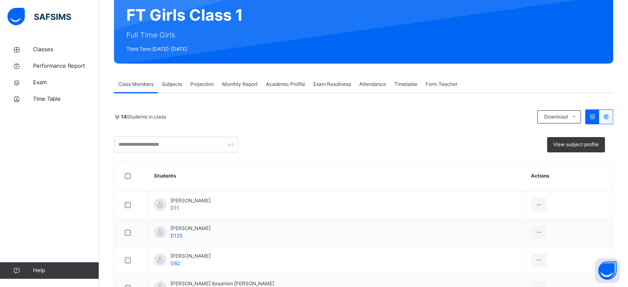
click at [236, 78] on div "Monthly Report" at bounding box center [240, 84] width 44 height 17
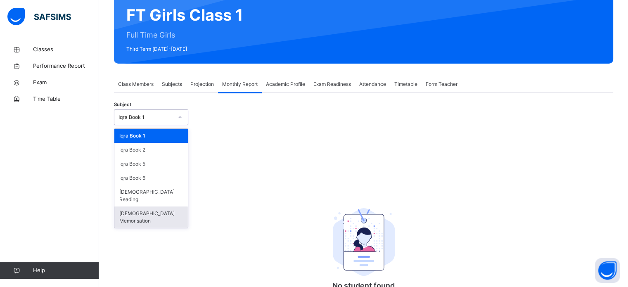
drag, startPoint x: 174, startPoint y: 115, endPoint x: 156, endPoint y: 203, distance: 89.7
click at [156, 125] on div "option [DEMOGRAPHIC_DATA] Memorisation focused, 6 of 6. 6 results available. Us…" at bounding box center [151, 117] width 74 height 16
drag, startPoint x: 156, startPoint y: 203, endPoint x: 161, endPoint y: 203, distance: 5.0
click at [161, 207] on div "[DEMOGRAPHIC_DATA] Memorisation" at bounding box center [151, 217] width 74 height 21
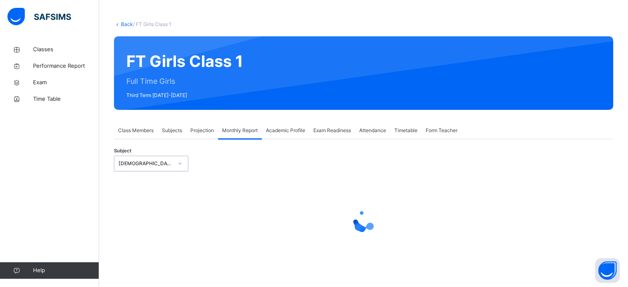
scroll to position [33, 0]
click at [161, 203] on div at bounding box center [363, 221] width 499 height 74
select select "****"
select select "*"
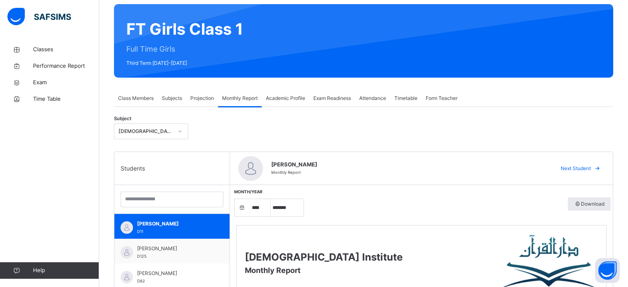
scroll to position [61, 0]
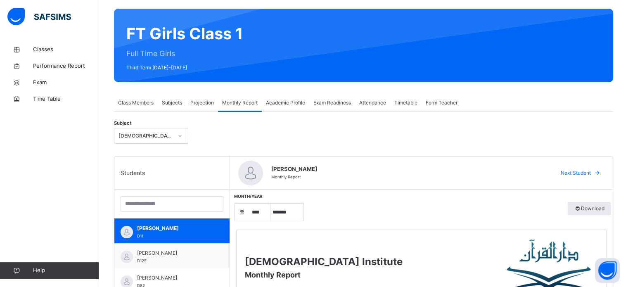
click at [192, 100] on span "Projection" at bounding box center [202, 102] width 24 height 7
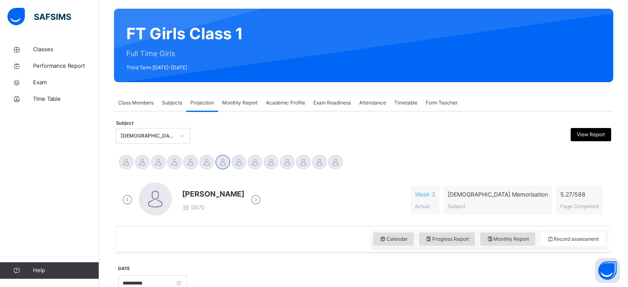
click at [461, 278] on div at bounding box center [398, 283] width 414 height 36
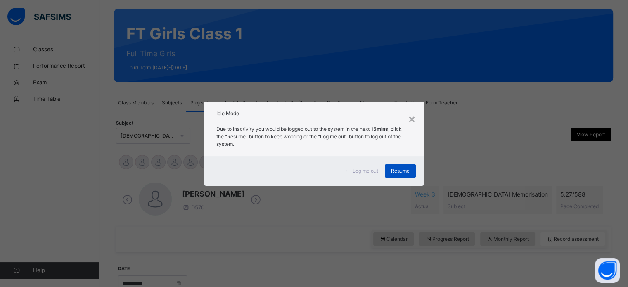
click at [397, 173] on span "Resume" at bounding box center [400, 170] width 19 height 7
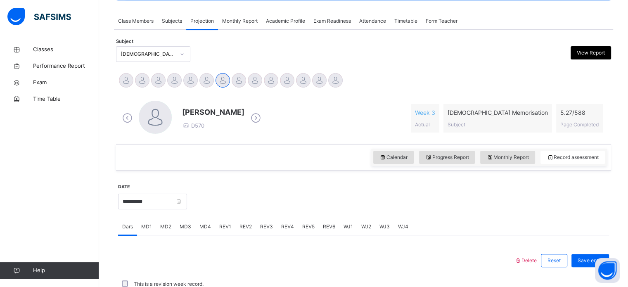
scroll to position [142, 0]
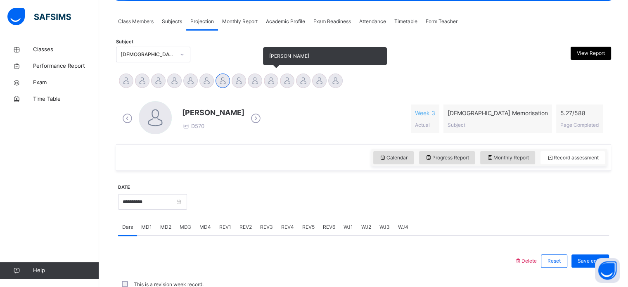
click at [270, 83] on div at bounding box center [271, 81] width 14 height 14
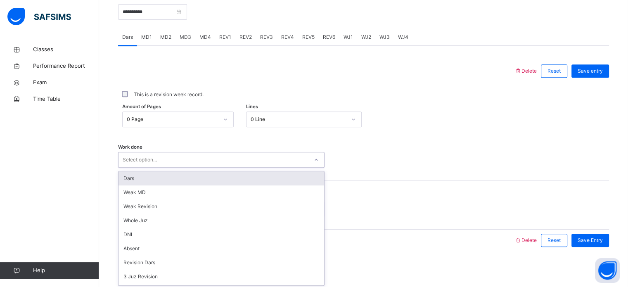
scroll to position [333, 0]
click at [245, 177] on div "Dars" at bounding box center [222, 178] width 206 height 14
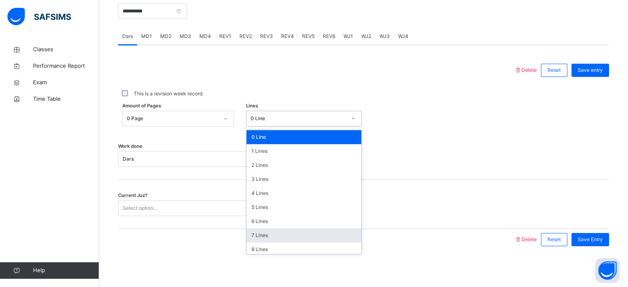
click at [276, 237] on div "7 Lines" at bounding box center [304, 235] width 115 height 14
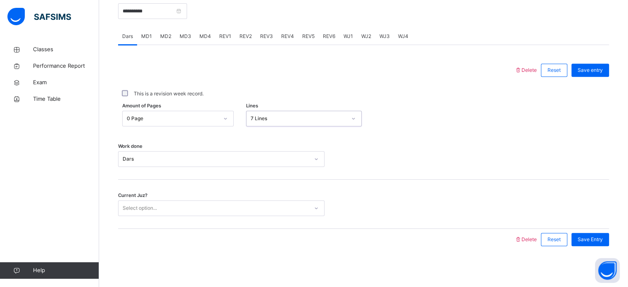
click at [268, 237] on div at bounding box center [316, 239] width 388 height 21
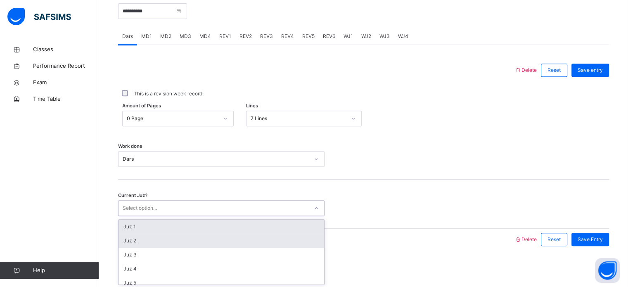
click at [258, 240] on div "Juz 2" at bounding box center [222, 241] width 206 height 14
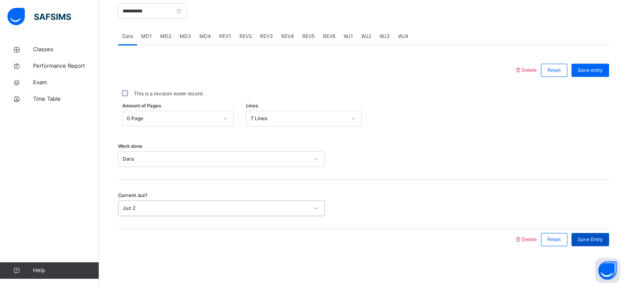
click at [587, 236] on span "Save Entry" at bounding box center [590, 239] width 25 height 7
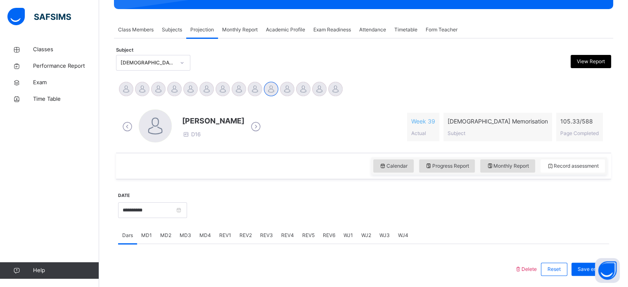
scroll to position [133, 0]
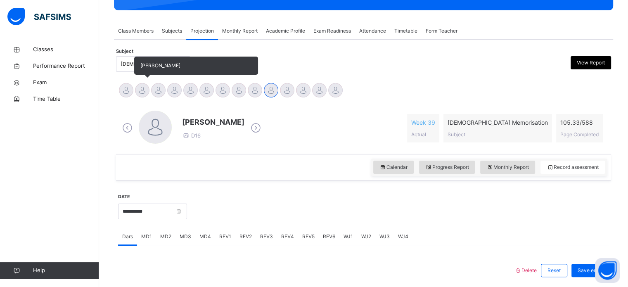
click at [142, 88] on div at bounding box center [142, 90] width 14 height 14
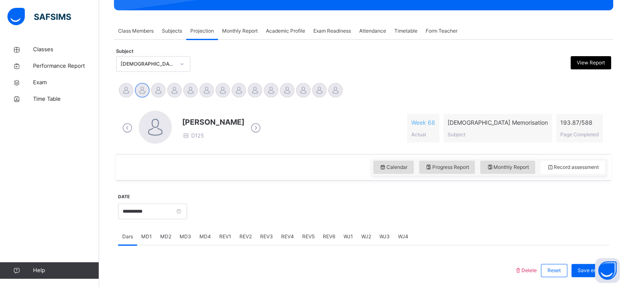
scroll to position [333, 0]
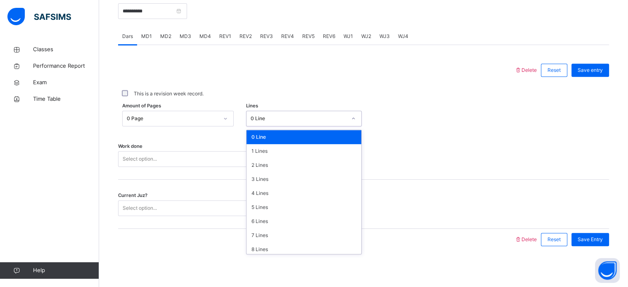
click at [299, 123] on div "0 Line" at bounding box center [296, 118] width 99 height 13
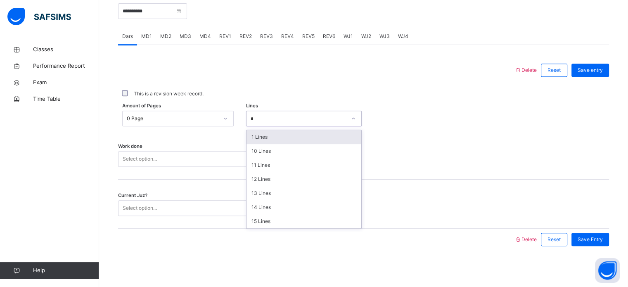
type input "**"
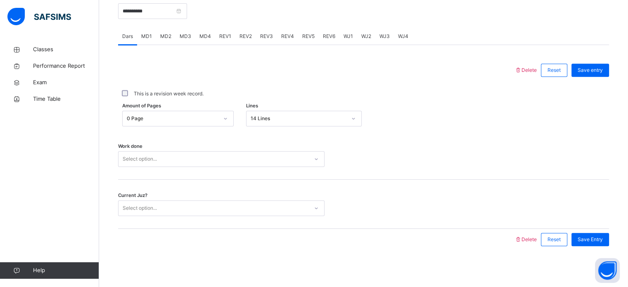
click at [250, 150] on div "Work done Select option..." at bounding box center [363, 155] width 491 height 49
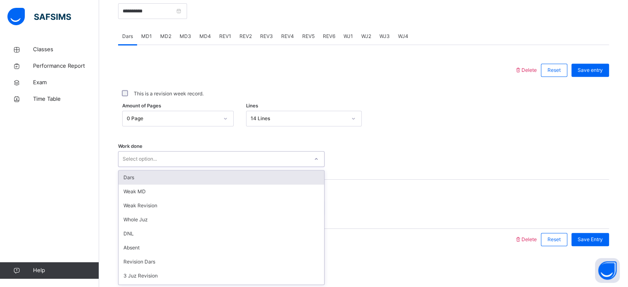
click at [247, 154] on div "Select option..." at bounding box center [214, 159] width 190 height 13
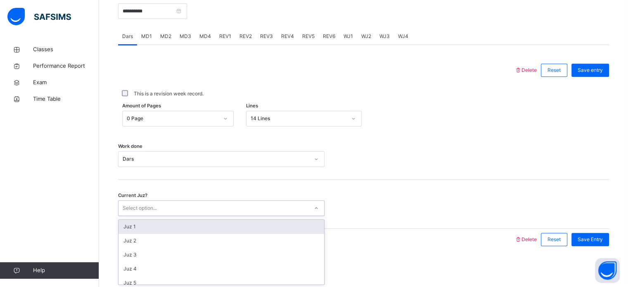
click at [244, 206] on div "Select option..." at bounding box center [214, 208] width 190 height 13
type input "*****"
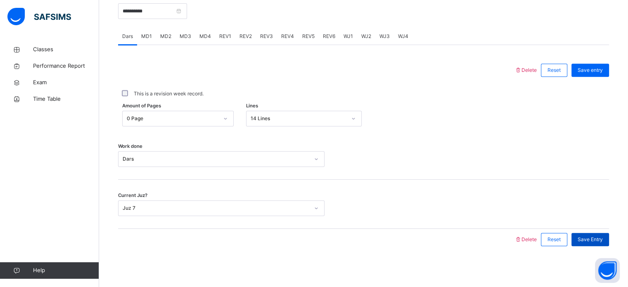
click at [591, 233] on div "Save Entry" at bounding box center [591, 239] width 38 height 13
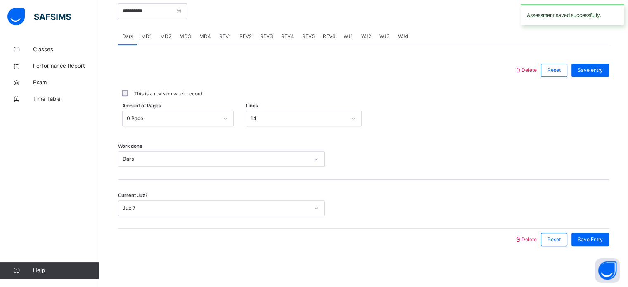
click at [269, 38] on span "REV3" at bounding box center [266, 36] width 13 height 7
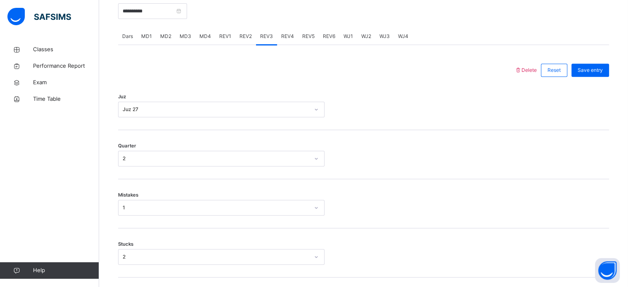
click at [283, 36] on span "REV4" at bounding box center [287, 36] width 13 height 7
click at [247, 35] on span "REV2" at bounding box center [246, 36] width 12 height 7
click at [283, 38] on span "REV4" at bounding box center [287, 36] width 13 height 7
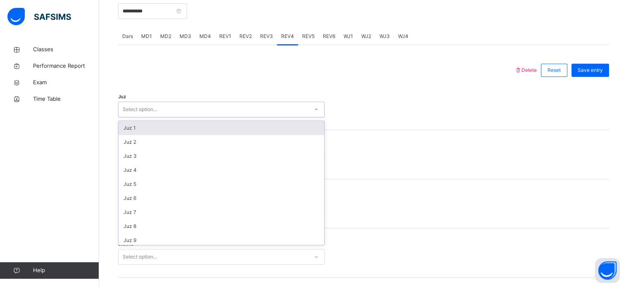
click at [221, 104] on div "Select option..." at bounding box center [214, 109] width 190 height 13
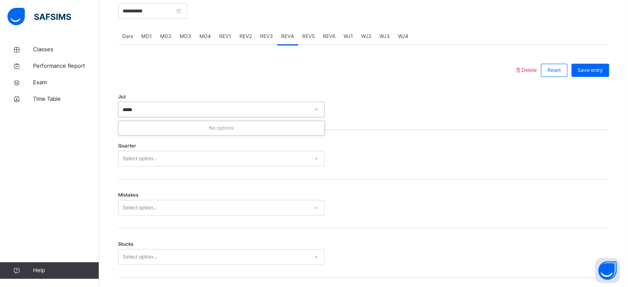
type input "******"
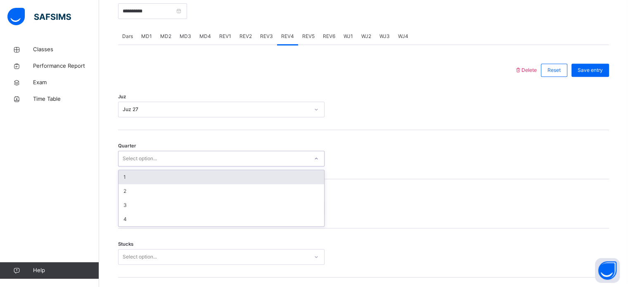
click at [254, 152] on div "Select option..." at bounding box center [214, 158] width 190 height 13
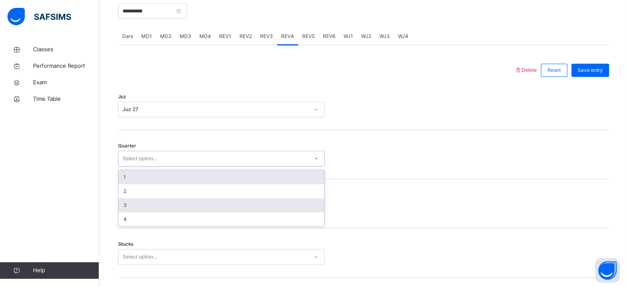
click at [126, 207] on div "3" at bounding box center [222, 205] width 206 height 14
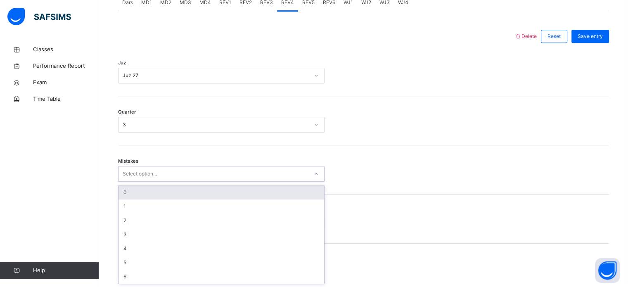
click at [121, 190] on div "0" at bounding box center [222, 192] width 206 height 14
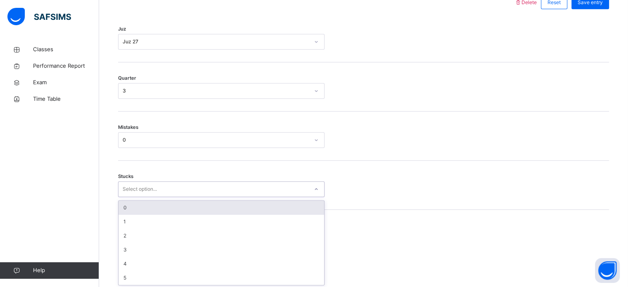
scroll to position [401, 0]
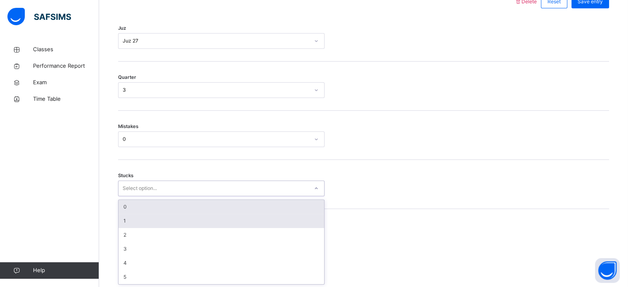
click at [121, 220] on div "1" at bounding box center [222, 221] width 206 height 14
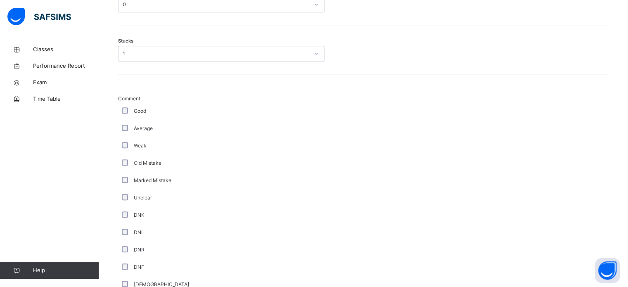
scroll to position [697, 0]
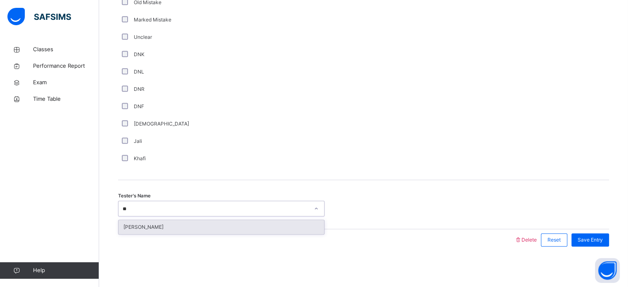
type input "*"
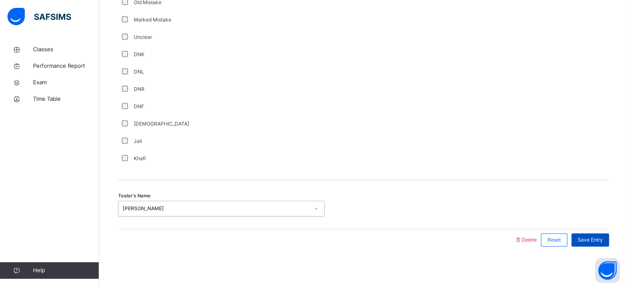
click at [590, 233] on div "Save Entry" at bounding box center [591, 239] width 38 height 13
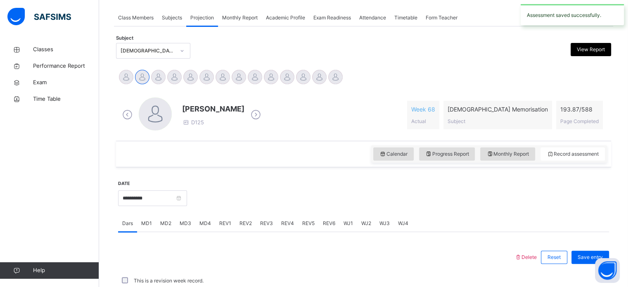
scroll to position [333, 0]
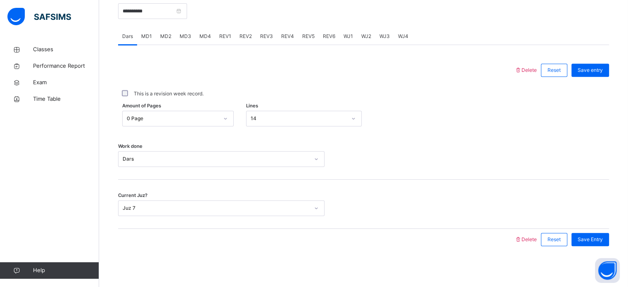
click at [583, 122] on div "Amount of Pages 0 Page Lines 14" at bounding box center [363, 119] width 491 height 16
click at [311, 39] on span "REV5" at bounding box center [308, 36] width 12 height 7
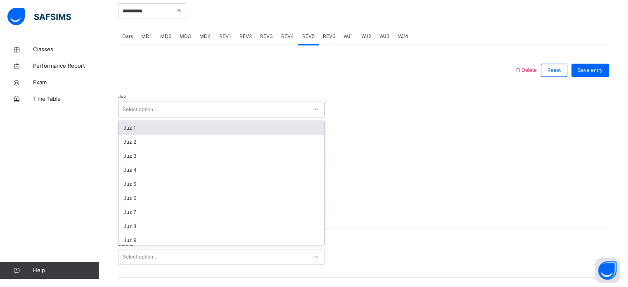
click at [213, 107] on div "Select option..." at bounding box center [214, 109] width 190 height 13
type input "******"
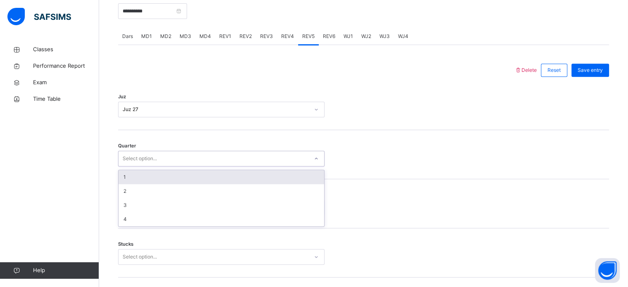
click at [195, 156] on div "Select option..." at bounding box center [214, 158] width 190 height 13
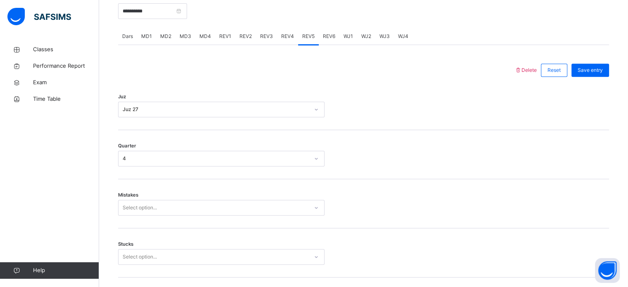
click at [223, 198] on div "Mistakes Select option..." at bounding box center [363, 203] width 491 height 49
click at [226, 200] on div "Select option..." at bounding box center [221, 208] width 207 height 16
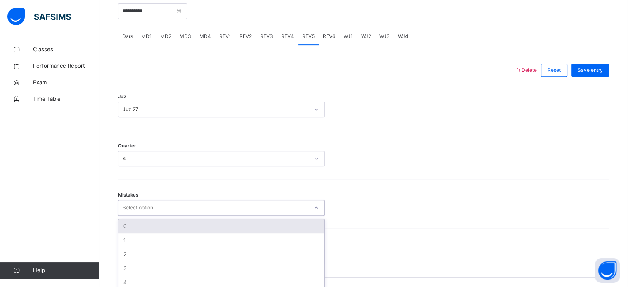
scroll to position [367, 0]
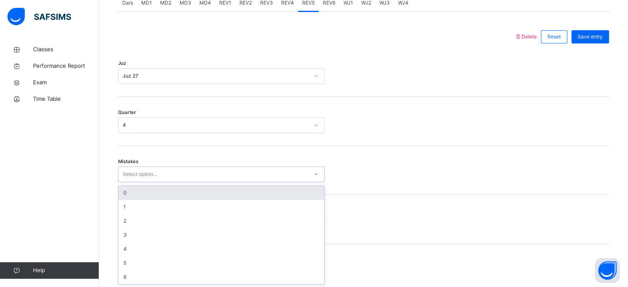
click at [227, 182] on div "option 0 focused, 1 of 7. 7 results available. Use Up and Down to choose option…" at bounding box center [221, 174] width 207 height 16
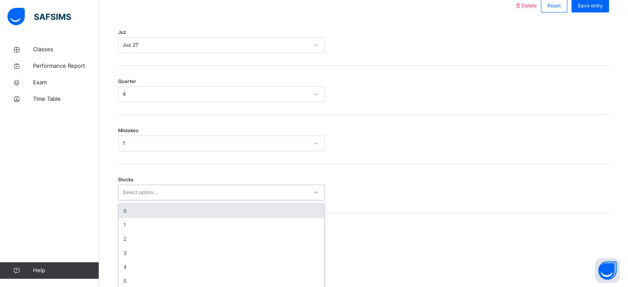
click at [242, 200] on div "option 0 focused, 1 of 6. 6 results available. Use Up and Down to choose option…" at bounding box center [221, 193] width 207 height 16
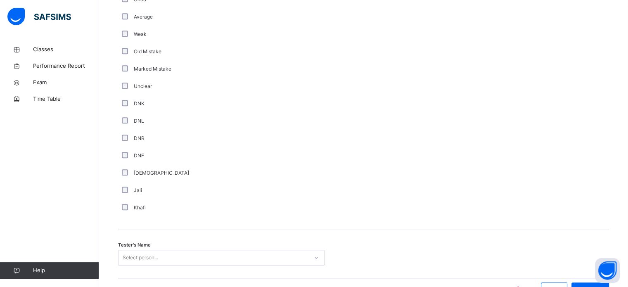
scroll to position [697, 0]
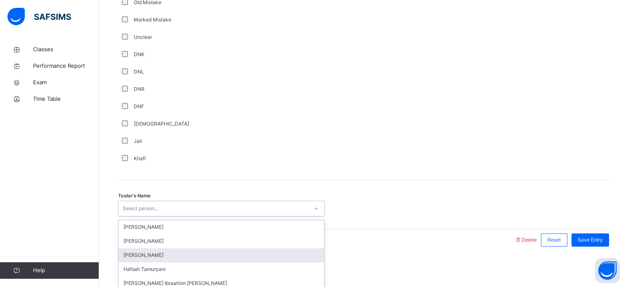
click at [123, 216] on div "option [PERSON_NAME] focused, 3 of 45. 45 results available. Use Up and Down to…" at bounding box center [221, 209] width 207 height 16
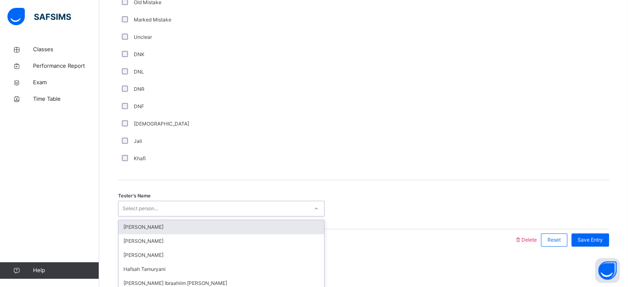
type input "*"
type input "******"
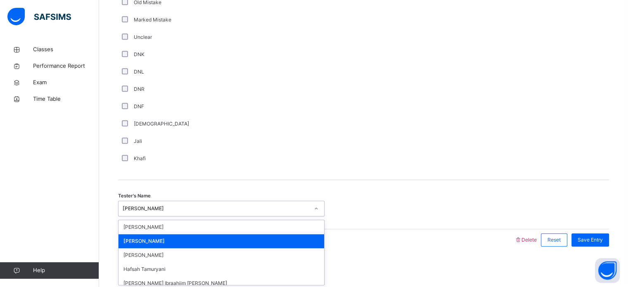
click at [264, 209] on div "[PERSON_NAME]" at bounding box center [216, 208] width 187 height 7
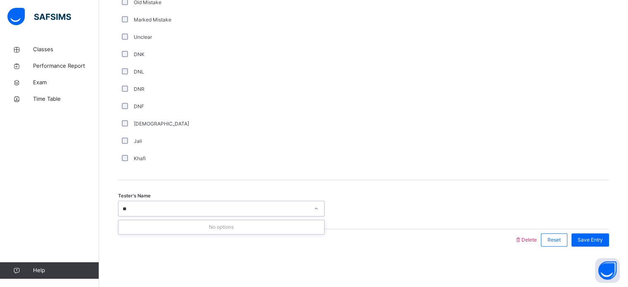
type input "*"
click at [596, 242] on span "Save Entry" at bounding box center [590, 239] width 25 height 7
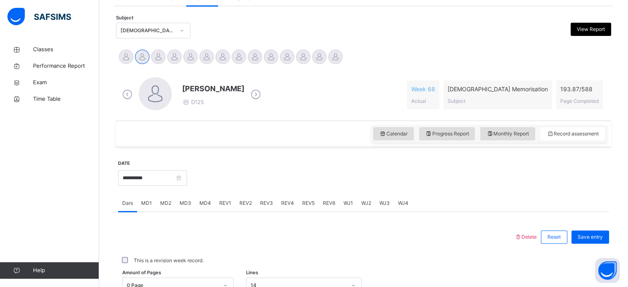
scroll to position [167, 0]
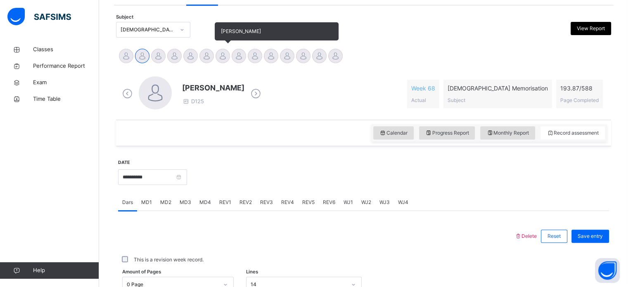
click at [224, 58] on div at bounding box center [223, 56] width 14 height 14
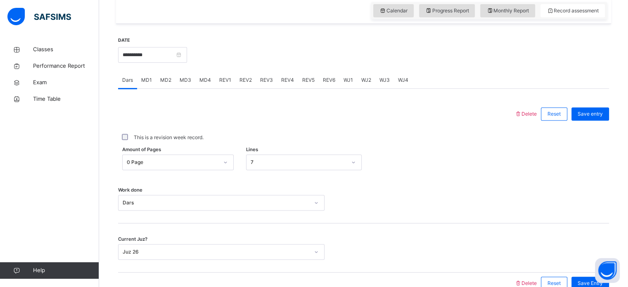
scroll to position [333, 0]
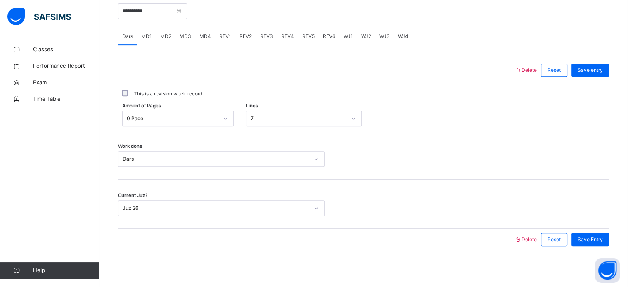
click at [204, 41] on div "MD4" at bounding box center [205, 36] width 20 height 17
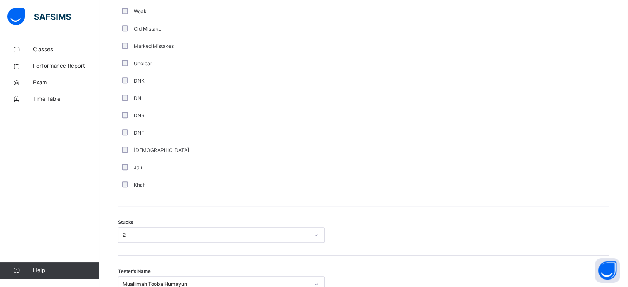
scroll to position [598, 0]
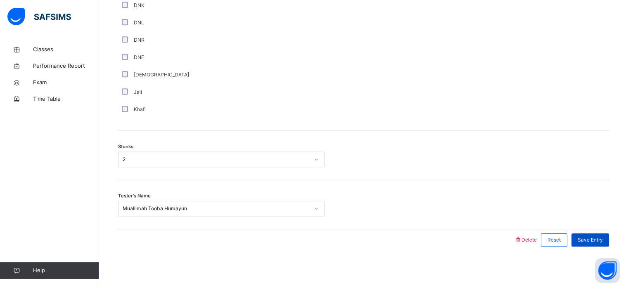
click at [594, 242] on span "Save Entry" at bounding box center [590, 239] width 25 height 7
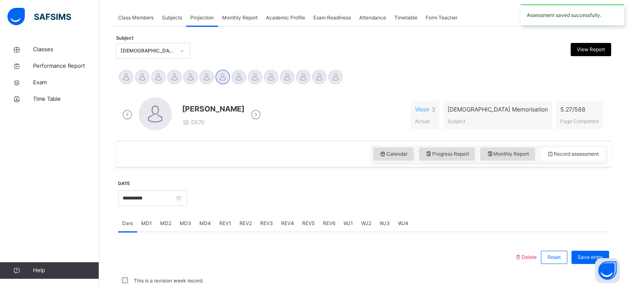
scroll to position [333, 0]
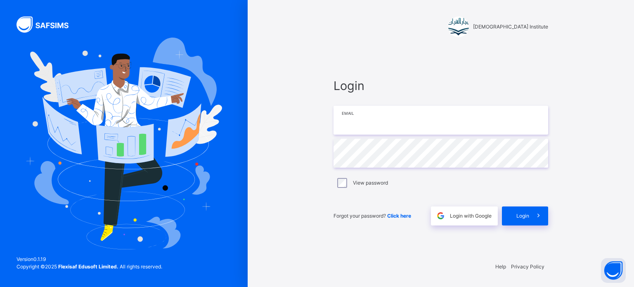
type input "**********"
